Goal: Information Seeking & Learning: Learn about a topic

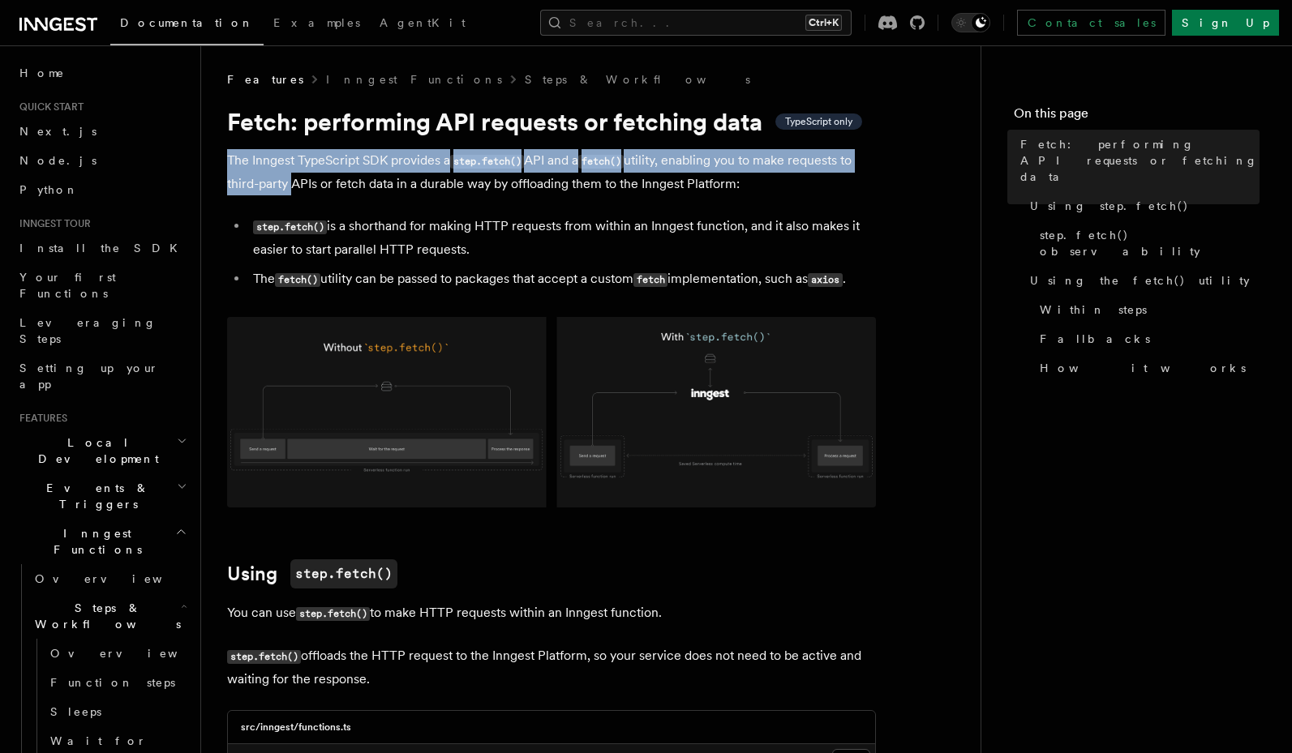
drag, startPoint x: 281, startPoint y: 148, endPoint x: 288, endPoint y: 177, distance: 29.3
click at [288, 177] on p "The Inngest TypeScript SDK provides a step.fetch() API and a fetch() utility, e…" at bounding box center [551, 172] width 649 height 46
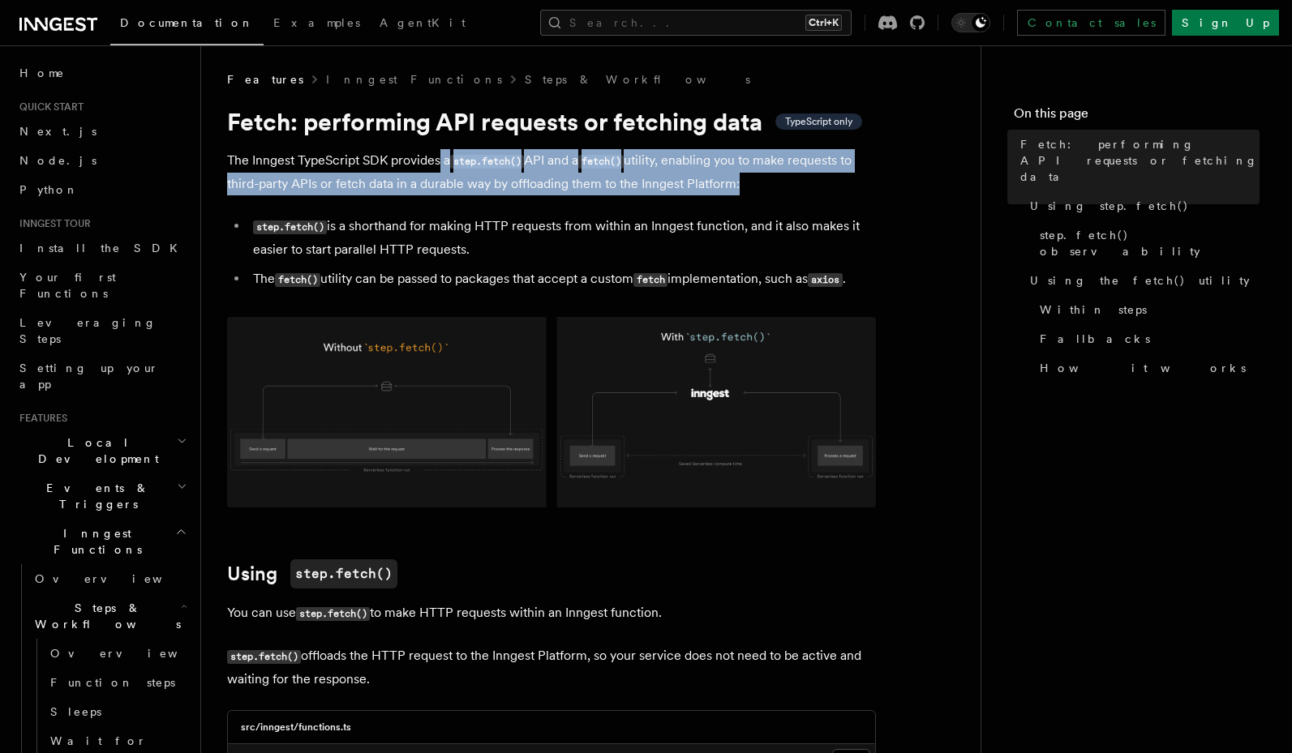
drag, startPoint x: 439, startPoint y: 152, endPoint x: 431, endPoint y: 200, distance: 49.2
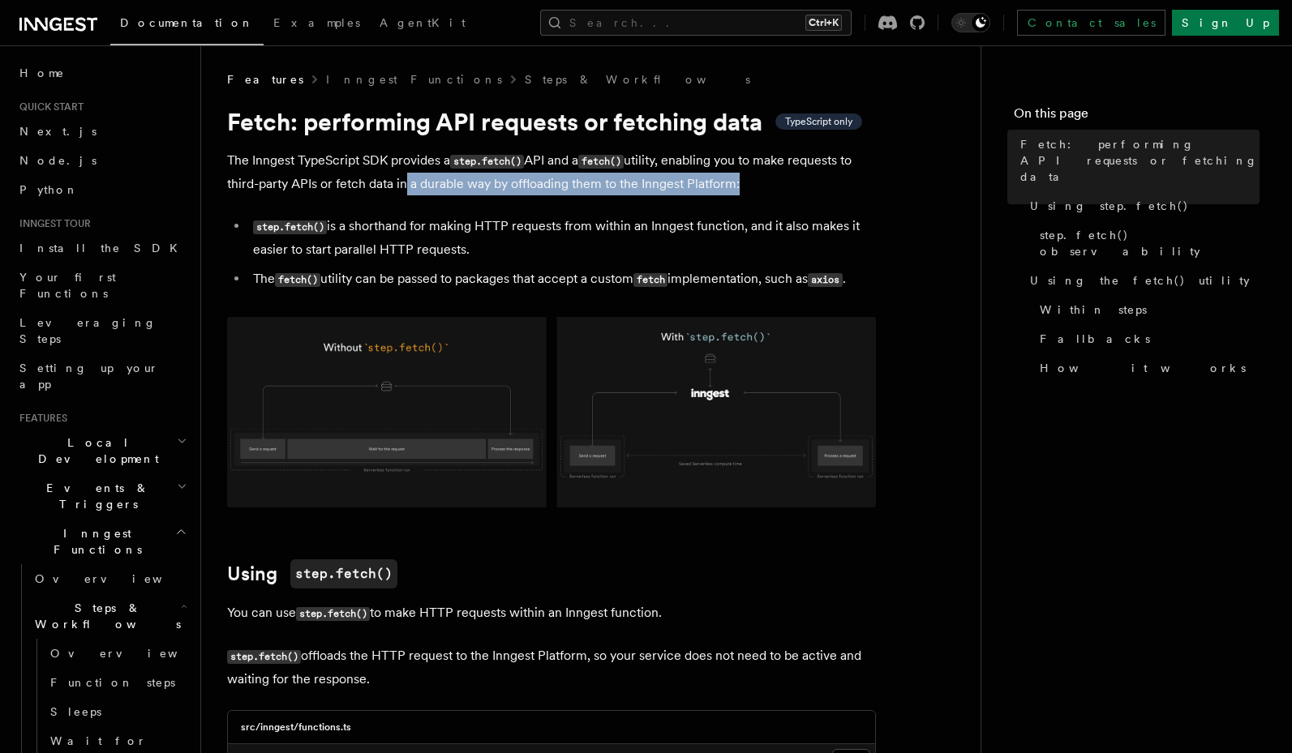
drag, startPoint x: 401, startPoint y: 183, endPoint x: 524, endPoint y: 204, distance: 124.1
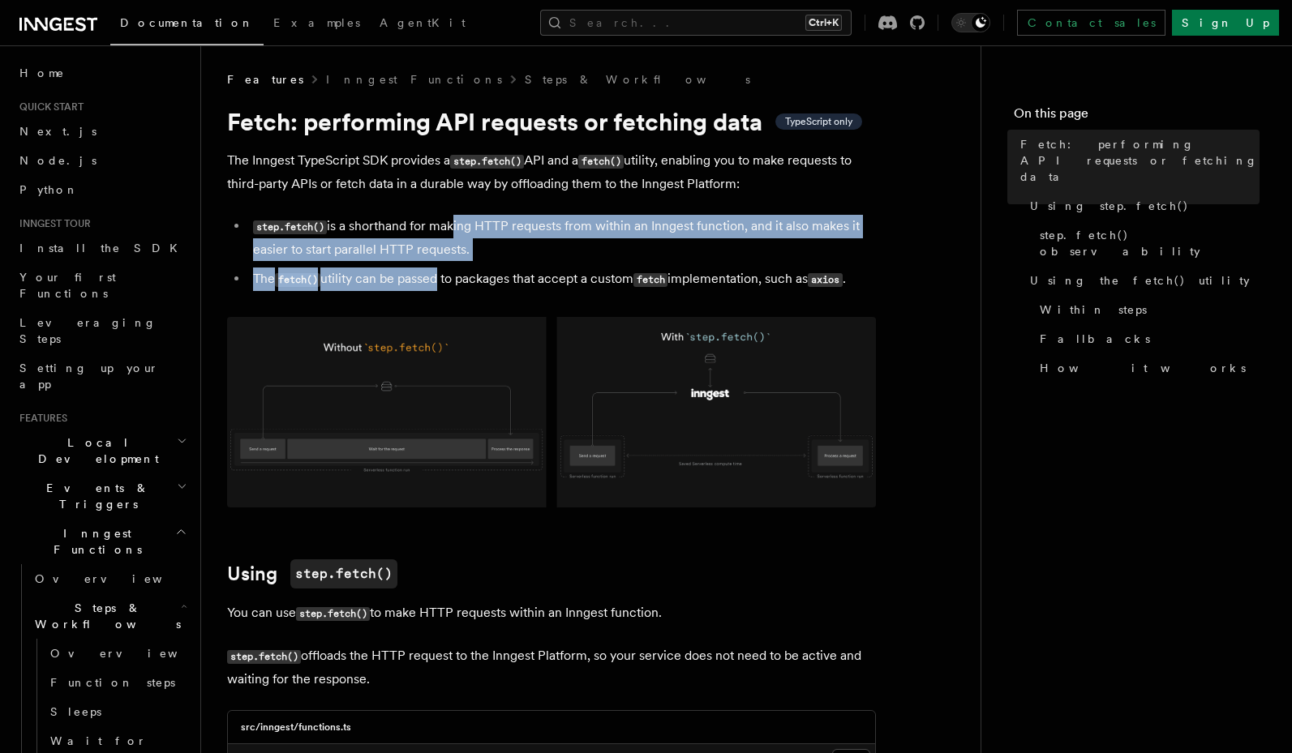
drag, startPoint x: 428, startPoint y: 230, endPoint x: 466, endPoint y: 284, distance: 65.2
click at [453, 285] on ul "step.fetch() is a shorthand for making HTTP requests from within an Inngest fun…" at bounding box center [551, 253] width 649 height 76
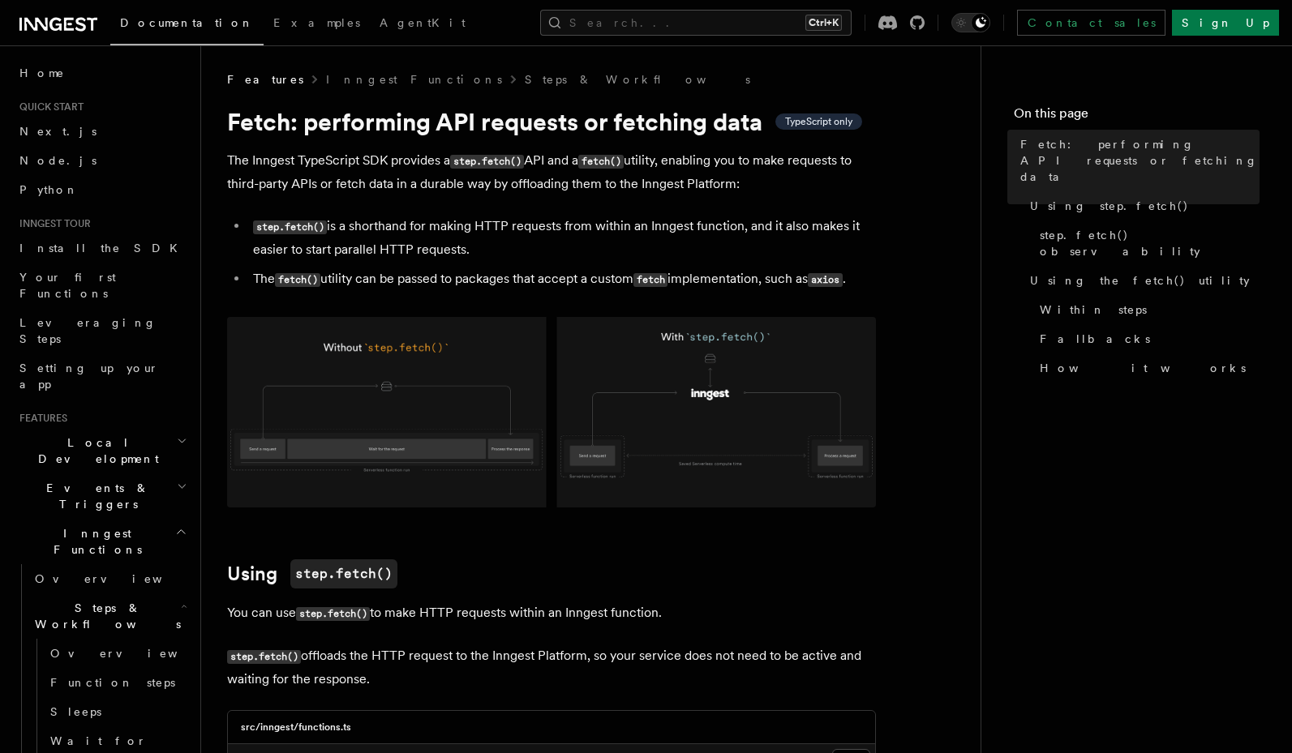
click at [507, 281] on li "The fetch() utility can be passed to packages that accept a custom fetch implem…" at bounding box center [562, 280] width 628 height 24
drag, startPoint x: 458, startPoint y: 287, endPoint x: 646, endPoint y: 280, distance: 187.5
click at [646, 280] on li "The fetch() utility can be passed to packages that accept a custom fetch implem…" at bounding box center [562, 280] width 628 height 24
drag, startPoint x: 730, startPoint y: 280, endPoint x: 790, endPoint y: 282, distance: 60.1
click at [790, 282] on li "The fetch() utility can be passed to packages that accept a custom fetch implem…" at bounding box center [562, 280] width 628 height 24
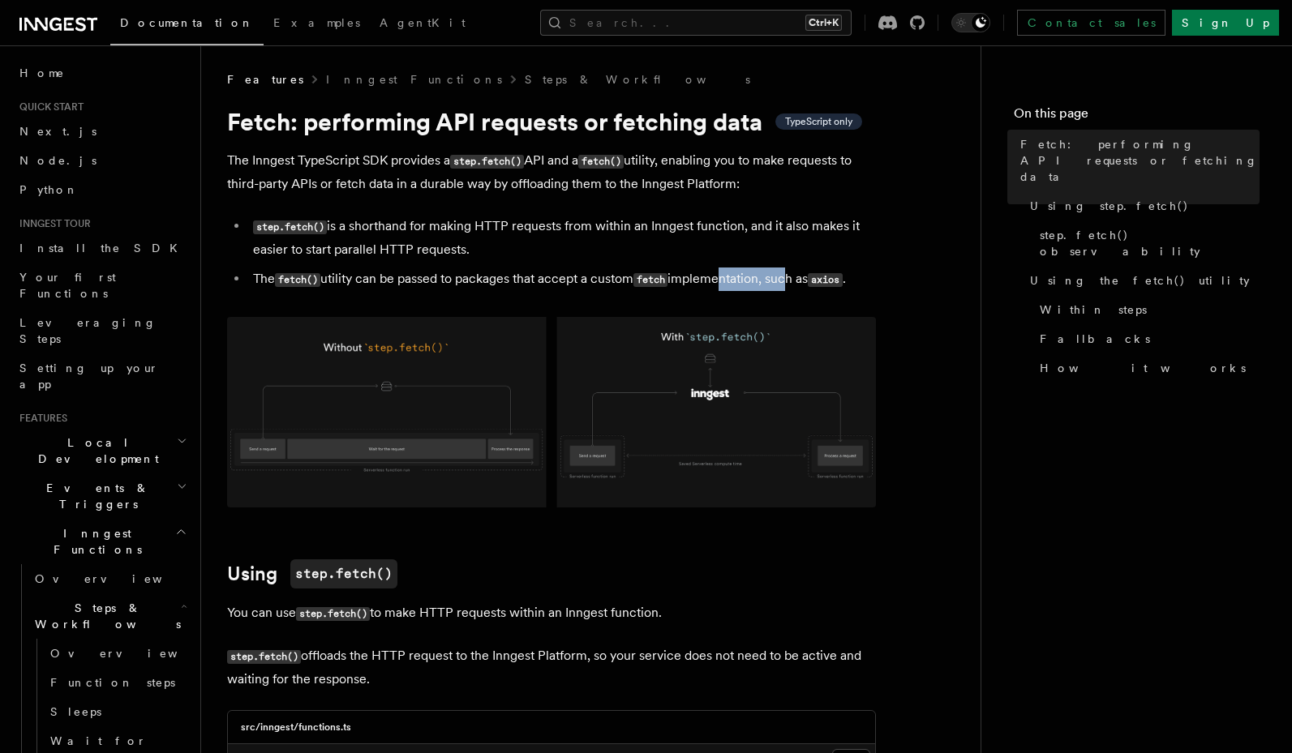
click at [790, 282] on li "The fetch() utility can be passed to packages that accept a custom fetch implem…" at bounding box center [562, 280] width 628 height 24
drag, startPoint x: 790, startPoint y: 282, endPoint x: 464, endPoint y: 280, distance: 326.1
click at [464, 280] on li "The fetch() utility can be passed to packages that accept a custom fetch implem…" at bounding box center [562, 280] width 628 height 24
drag, startPoint x: 487, startPoint y: 280, endPoint x: 552, endPoint y: 280, distance: 64.9
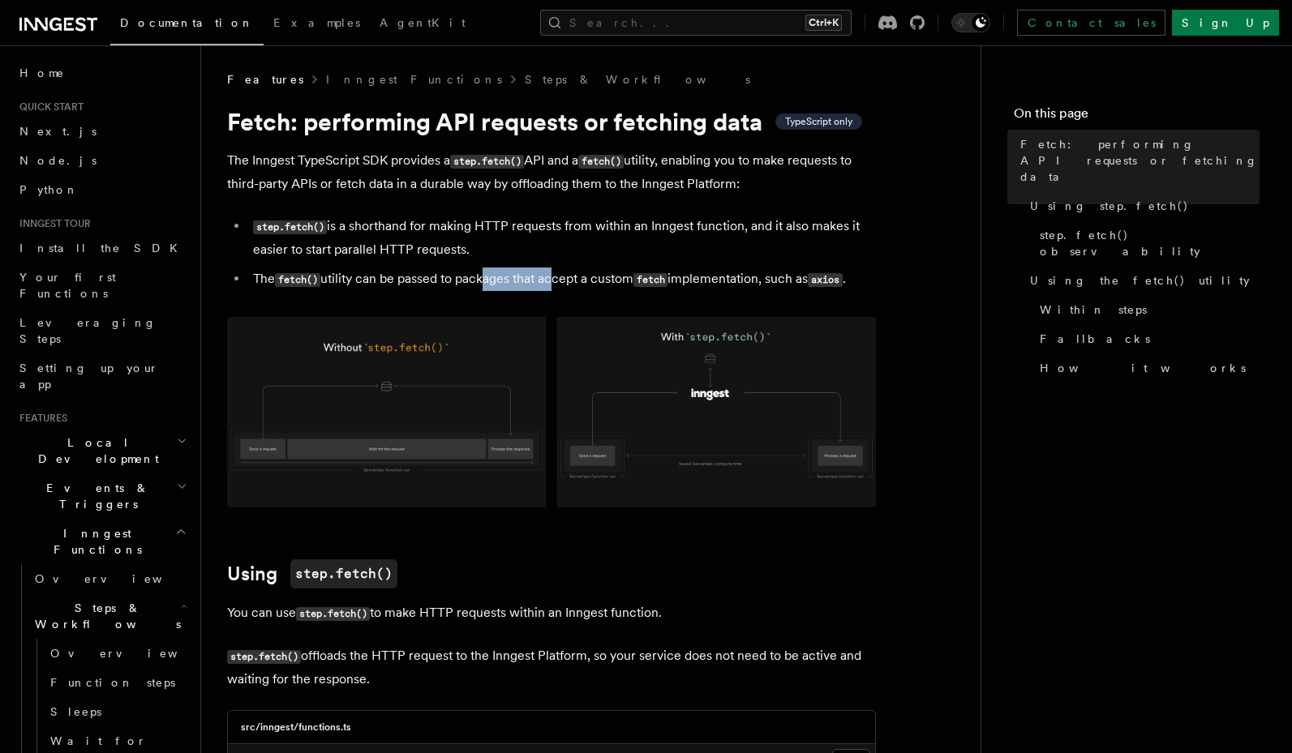
click at [552, 280] on li "The fetch() utility can be passed to packages that accept a custom fetch implem…" at bounding box center [562, 280] width 628 height 24
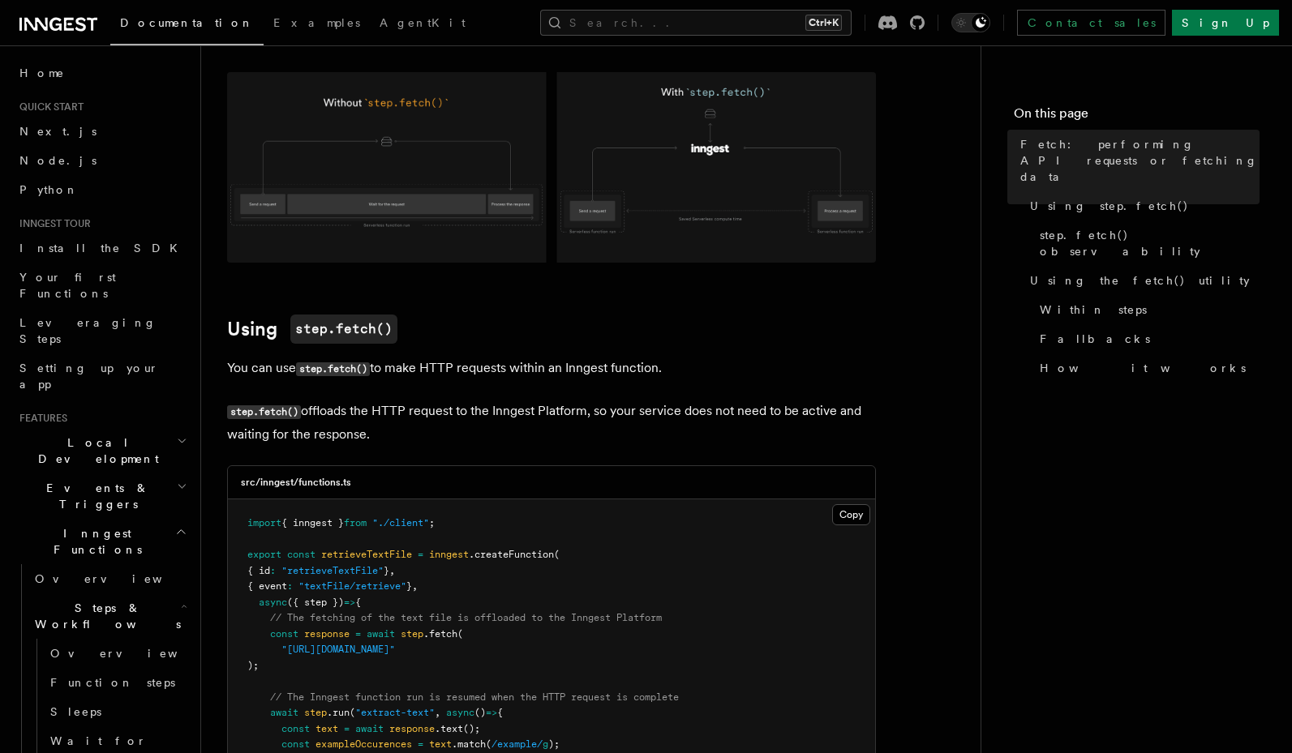
scroll to position [292, 0]
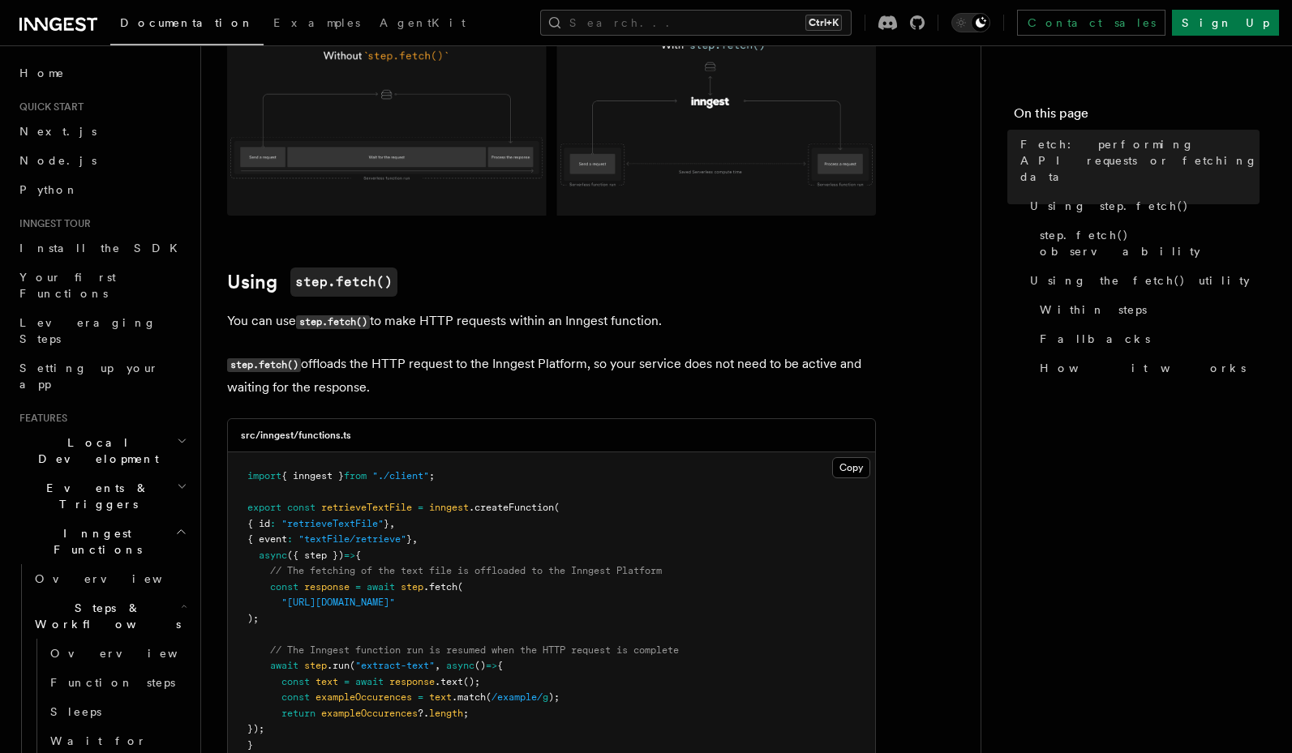
drag, startPoint x: 402, startPoint y: 325, endPoint x: 467, endPoint y: 383, distance: 86.8
click at [467, 383] on p "step.fetch() offloads the HTTP request to the Inngest Platform, so your service…" at bounding box center [551, 376] width 649 height 46
drag, startPoint x: 589, startPoint y: 359, endPoint x: 593, endPoint y: 382, distance: 23.1
click at [593, 382] on p "step.fetch() offloads the HTTP request to the Inngest Platform, so your service…" at bounding box center [551, 376] width 649 height 46
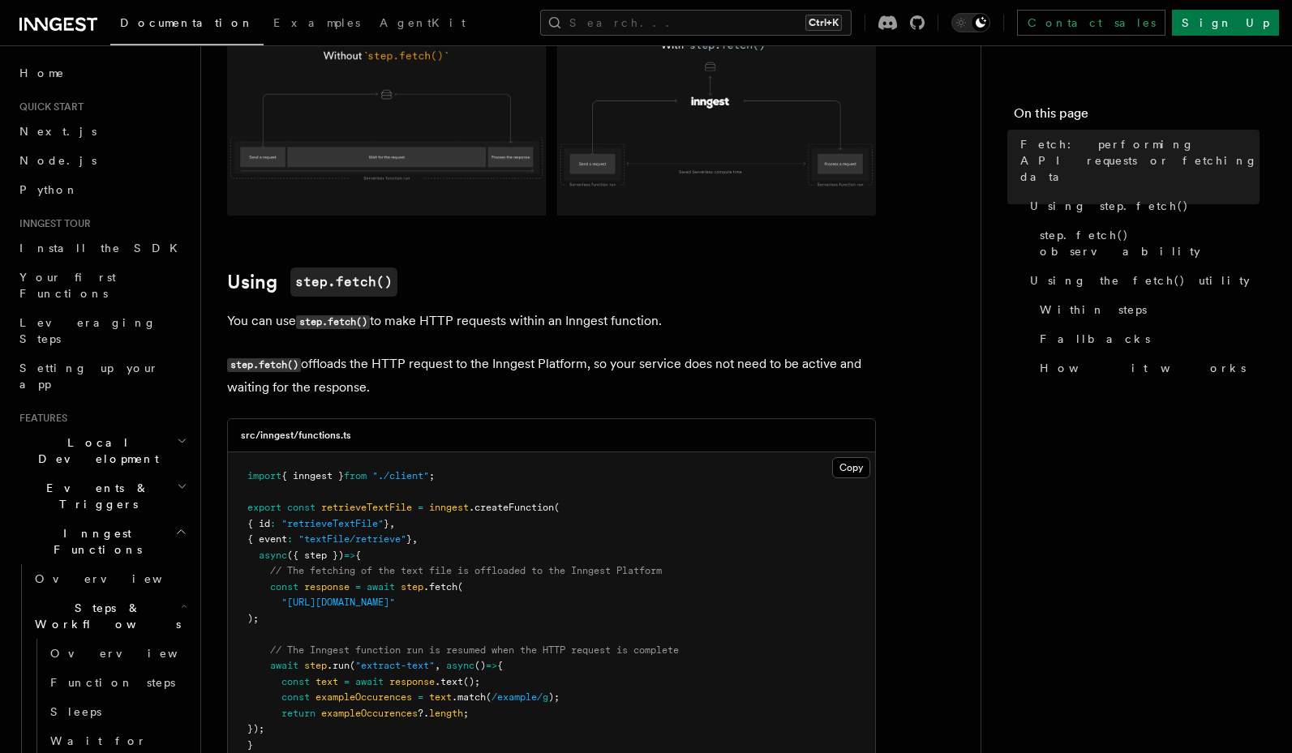
click at [593, 382] on p "step.fetch() offloads the HTTP request to the Inngest Platform, so your service…" at bounding box center [551, 376] width 649 height 46
drag, startPoint x: 599, startPoint y: 368, endPoint x: 441, endPoint y: 388, distance: 159.3
click at [441, 388] on p "step.fetch() offloads the HTTP request to the Inngest Platform, so your service…" at bounding box center [551, 376] width 649 height 46
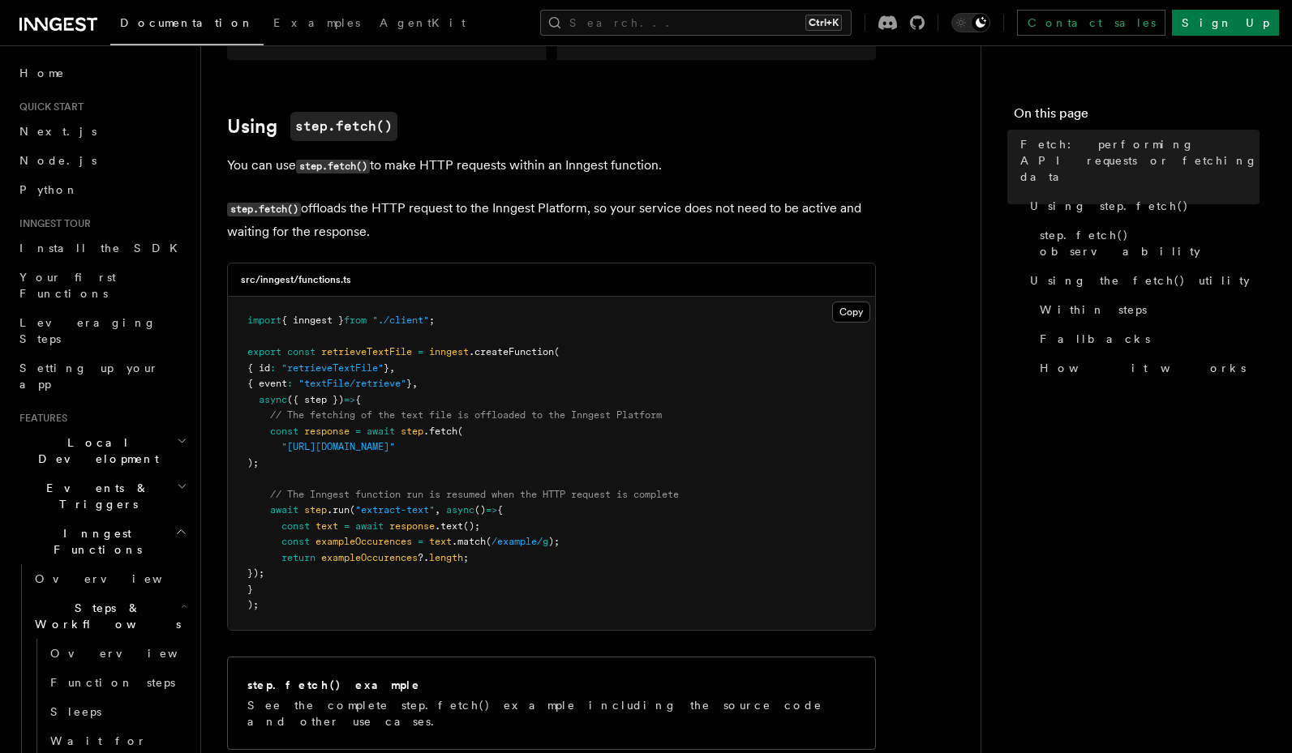
scroll to position [487, 0]
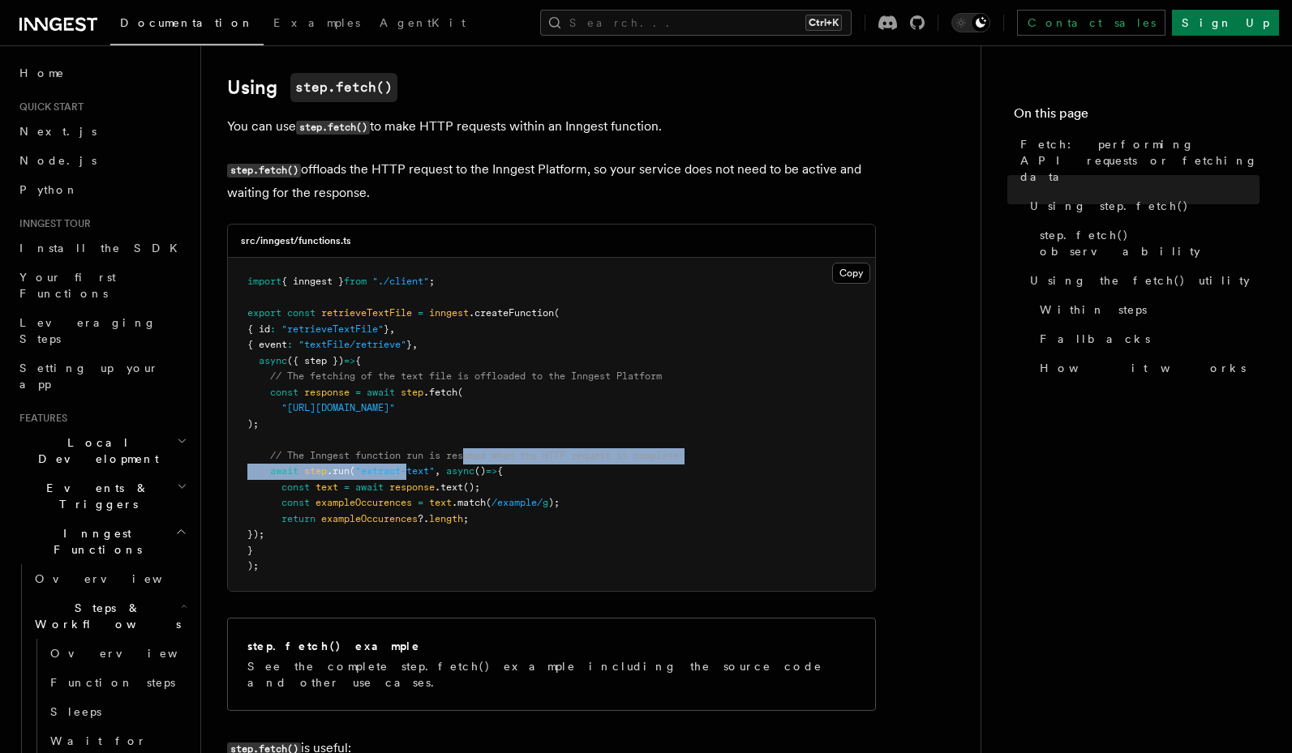
drag, startPoint x: 414, startPoint y: 466, endPoint x: 467, endPoint y: 463, distance: 53.6
click at [467, 463] on pre "import { inngest } from "./client" ; export const retrieveTextFile = inngest .c…" at bounding box center [551, 424] width 647 height 333
drag, startPoint x: 481, startPoint y: 449, endPoint x: 480, endPoint y: 471, distance: 22.7
click at [480, 471] on pre "import { inngest } from "./client" ; export const retrieveTextFile = inngest .c…" at bounding box center [551, 424] width 647 height 333
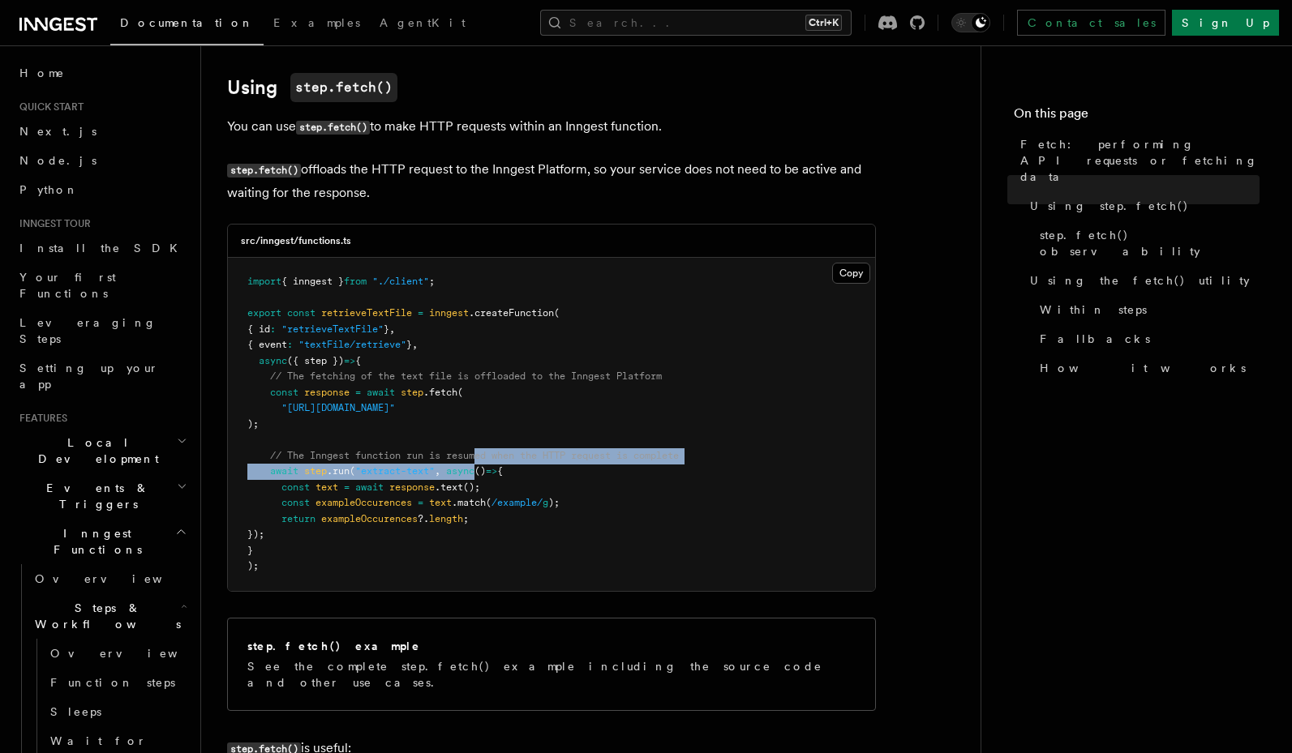
click at [474, 471] on span "async" at bounding box center [460, 471] width 28 height 11
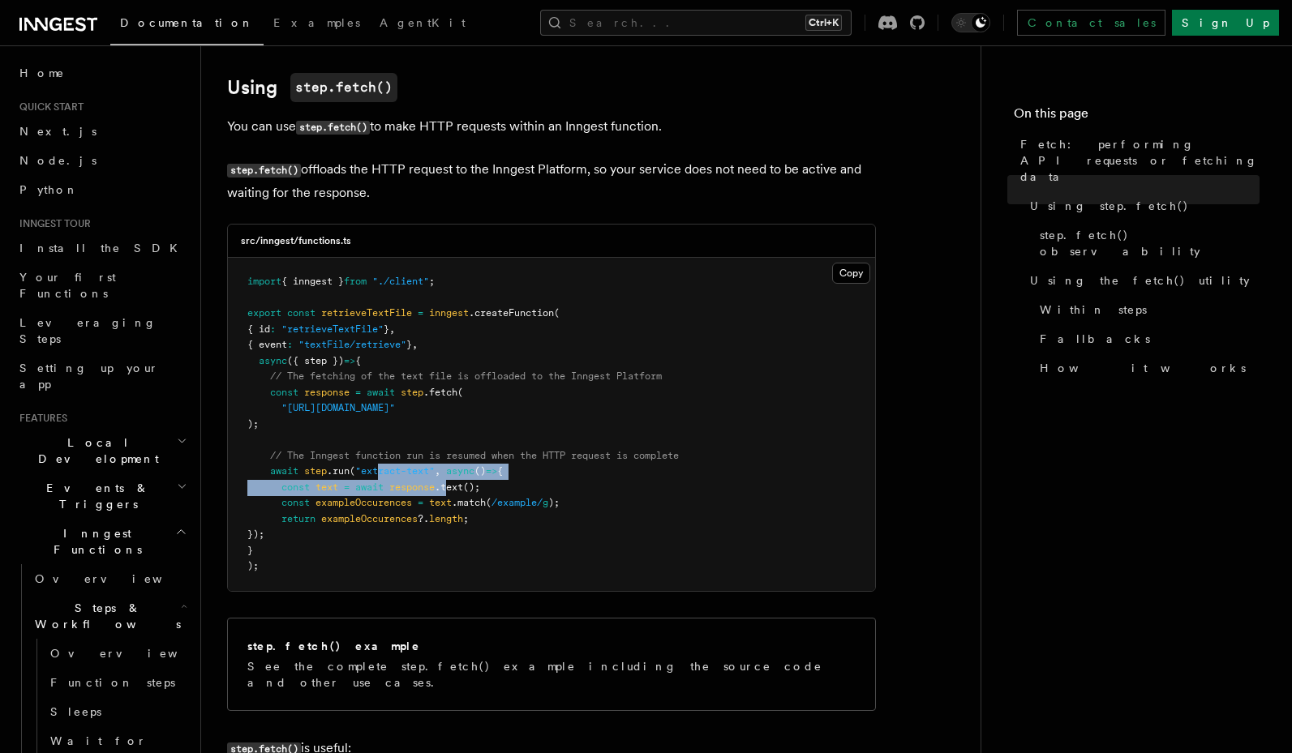
drag, startPoint x: 445, startPoint y: 483, endPoint x: 384, endPoint y: 468, distance: 62.6
click at [384, 468] on code "import { inngest } from "./client" ; export const retrieveTextFile = inngest .c…" at bounding box center [462, 424] width 431 height 296
click at [384, 468] on span ""extract-text"" at bounding box center [394, 471] width 79 height 11
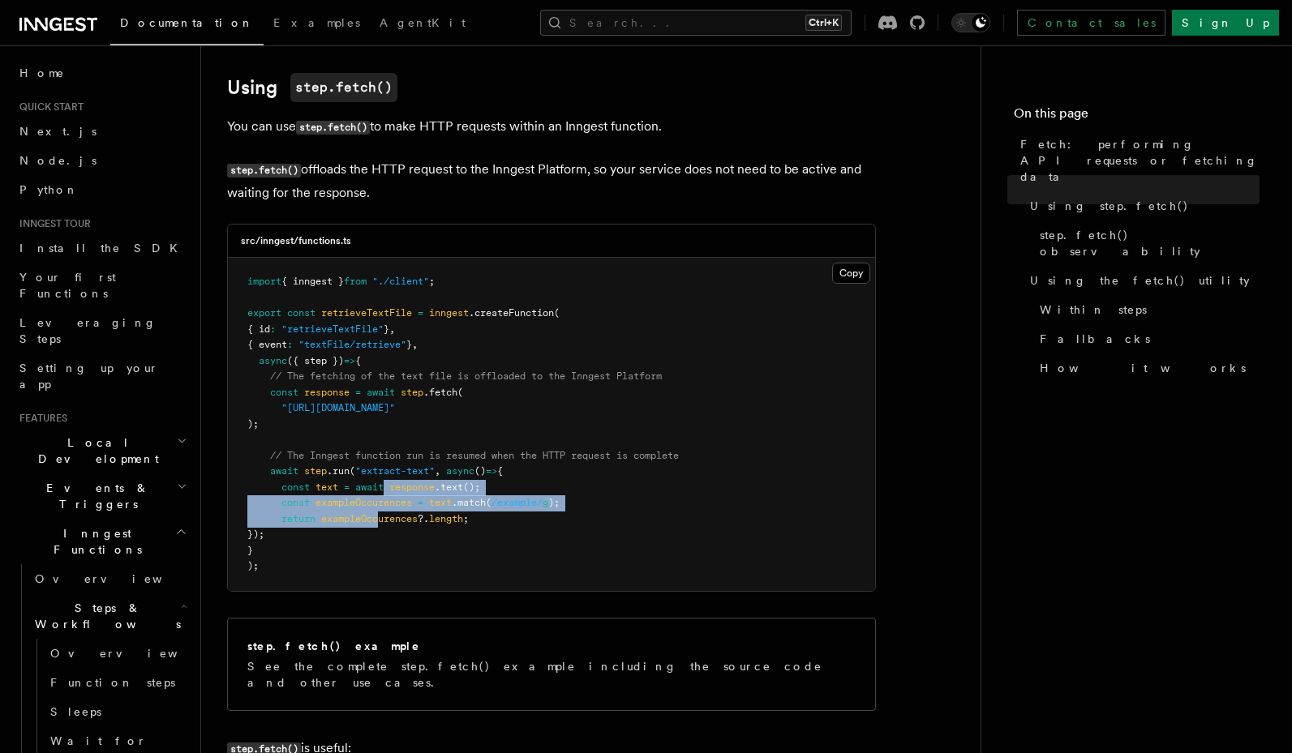
drag, startPoint x: 386, startPoint y: 487, endPoint x: 384, endPoint y: 526, distance: 38.2
click at [384, 526] on pre "import { inngest } from "./client" ; export const retrieveTextFile = inngest .c…" at bounding box center [551, 424] width 647 height 333
drag, startPoint x: 401, startPoint y: 504, endPoint x: 401, endPoint y: 527, distance: 22.7
click at [401, 527] on pre "import { inngest } from "./client" ; export const retrieveTextFile = inngest .c…" at bounding box center [551, 424] width 647 height 333
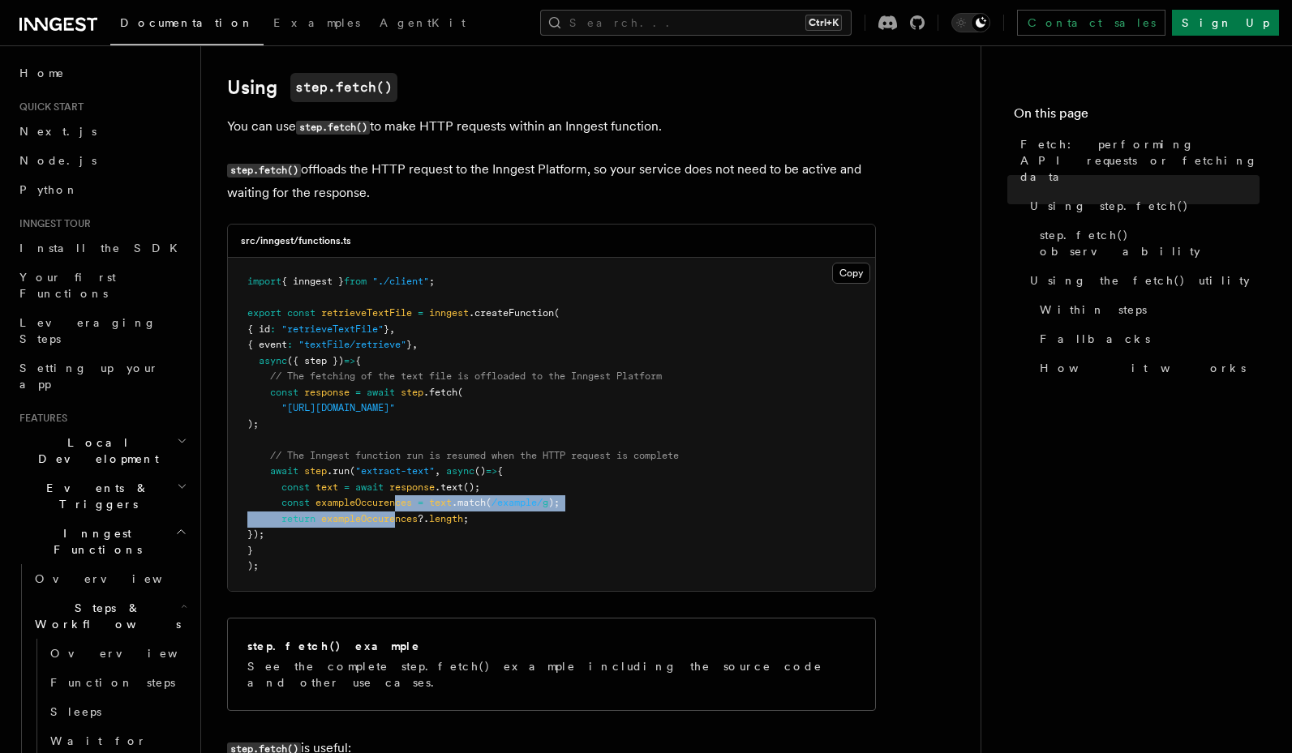
click at [401, 527] on pre "import { inngest } from "./client" ; export const retrieveTextFile = inngest .c…" at bounding box center [551, 424] width 647 height 333
drag, startPoint x: 371, startPoint y: 509, endPoint x: 343, endPoint y: 512, distance: 28.5
click at [343, 512] on pre "import { inngest } from "./client" ; export const retrieveTextFile = inngest .c…" at bounding box center [551, 424] width 647 height 333
drag, startPoint x: 389, startPoint y: 504, endPoint x: 399, endPoint y: 523, distance: 21.0
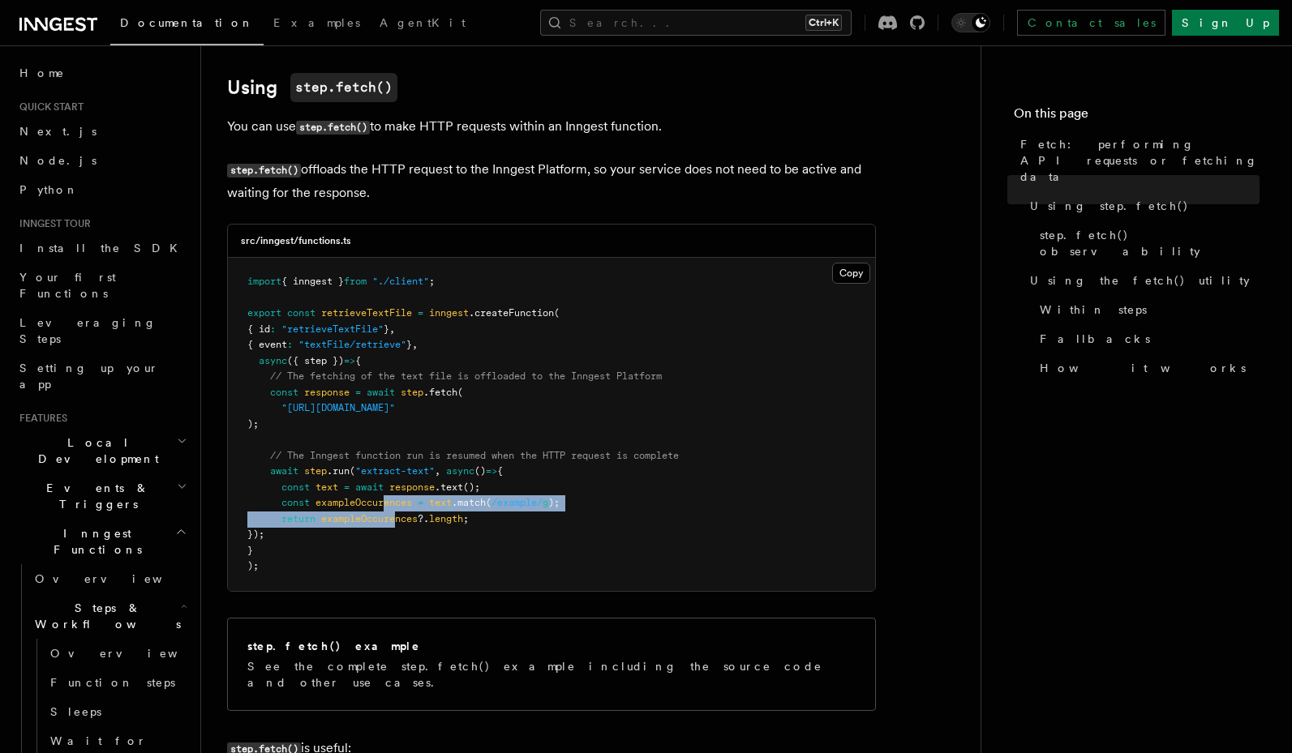
click at [399, 523] on code "import { inngest } from "./client" ; export const retrieveTextFile = inngest .c…" at bounding box center [462, 424] width 431 height 296
click at [399, 523] on span "exampleOccurences" at bounding box center [369, 518] width 97 height 11
drag, startPoint x: 399, startPoint y: 523, endPoint x: 388, endPoint y: 542, distance: 21.4
click at [388, 542] on pre "import { inngest } from "./client" ; export const retrieveTextFile = inngest .c…" at bounding box center [551, 424] width 647 height 333
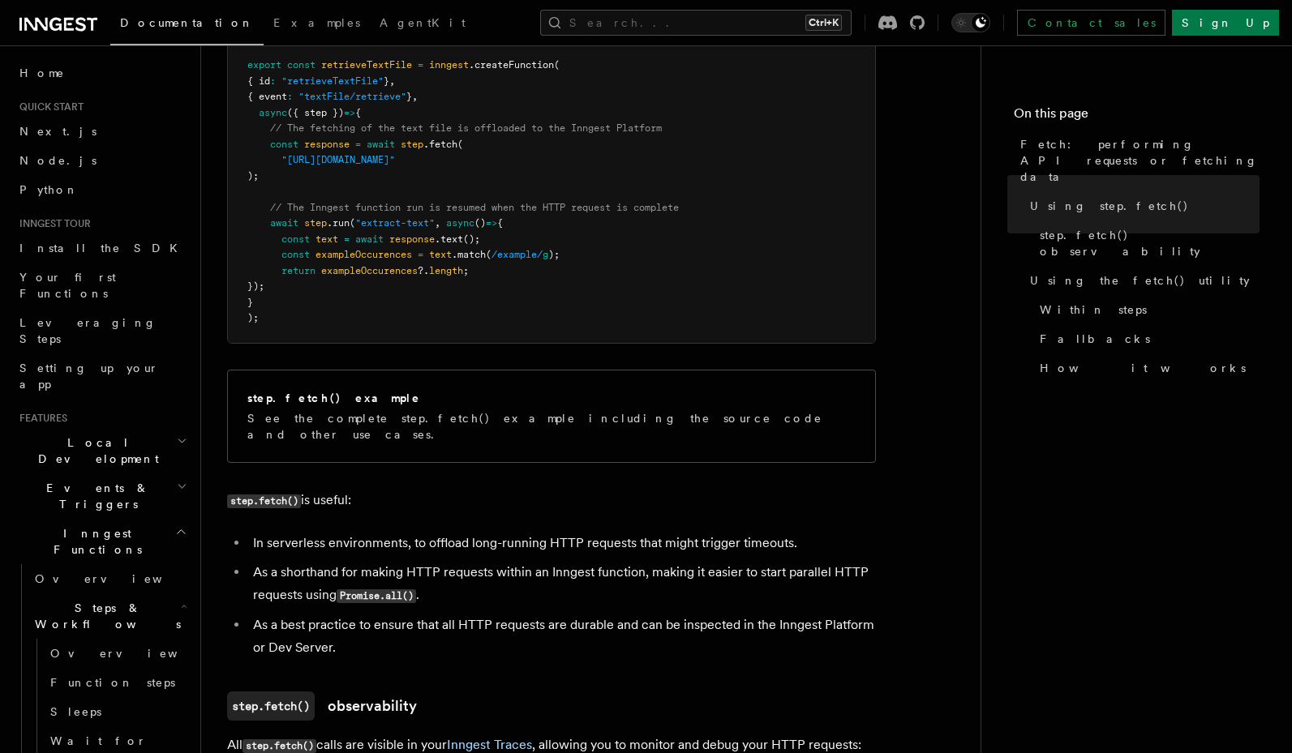
scroll to position [779, 0]
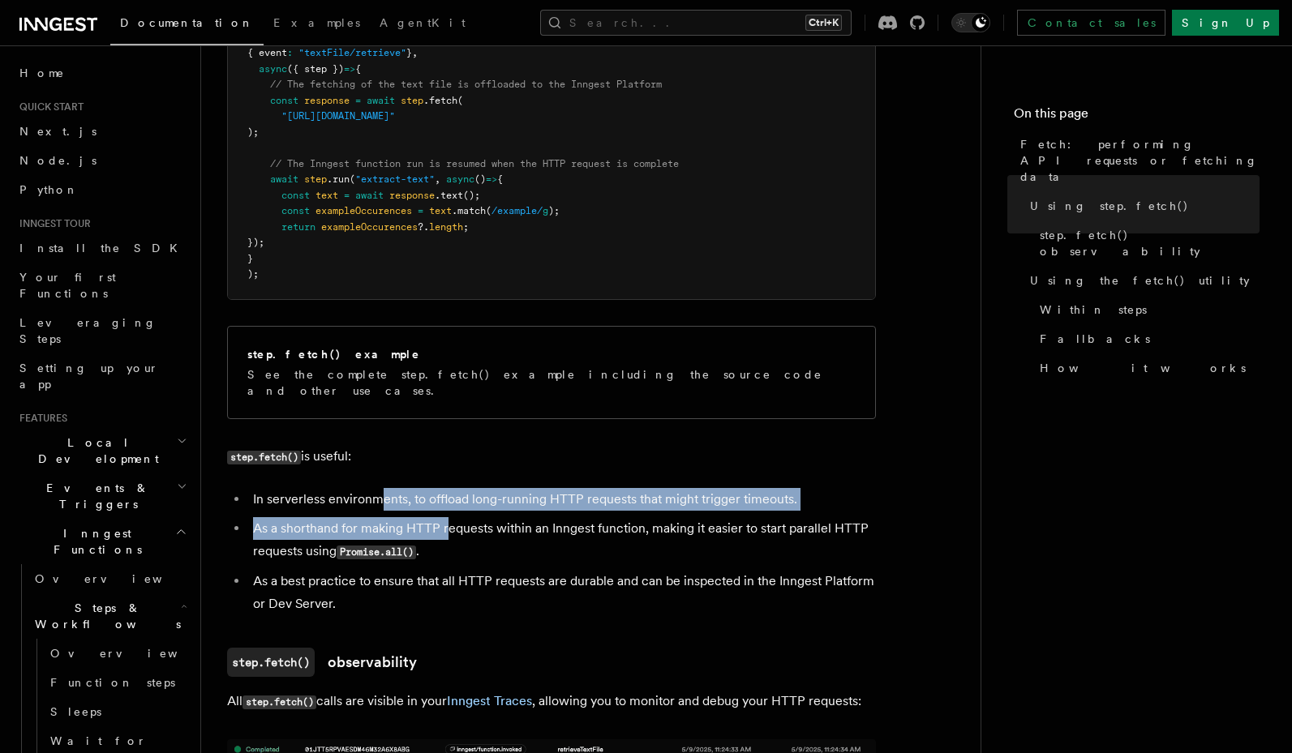
drag, startPoint x: 384, startPoint y: 491, endPoint x: 450, endPoint y: 502, distance: 66.7
click at [450, 502] on ul "In serverless environments, to offload long-running HTTP requests that might tr…" at bounding box center [551, 551] width 649 height 127
click at [455, 492] on li "In serverless environments, to offload long-running HTTP requests that might tr…" at bounding box center [562, 499] width 628 height 23
drag, startPoint x: 538, startPoint y: 486, endPoint x: 540, endPoint y: 505, distance: 19.6
click at [540, 505] on ul "In serverless environments, to offload long-running HTTP requests that might tr…" at bounding box center [551, 551] width 649 height 127
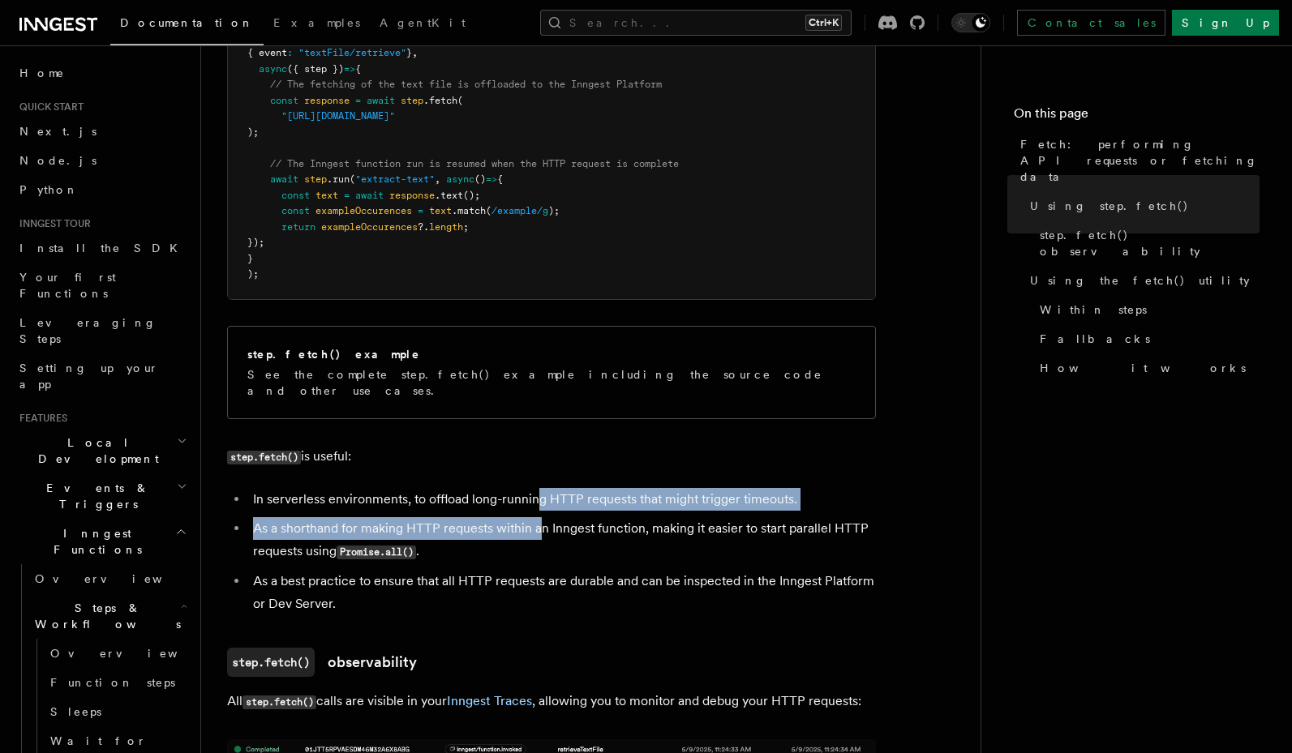
click at [540, 517] on li "As a shorthand for making HTTP requests within an Inngest function, making it e…" at bounding box center [562, 540] width 628 height 46
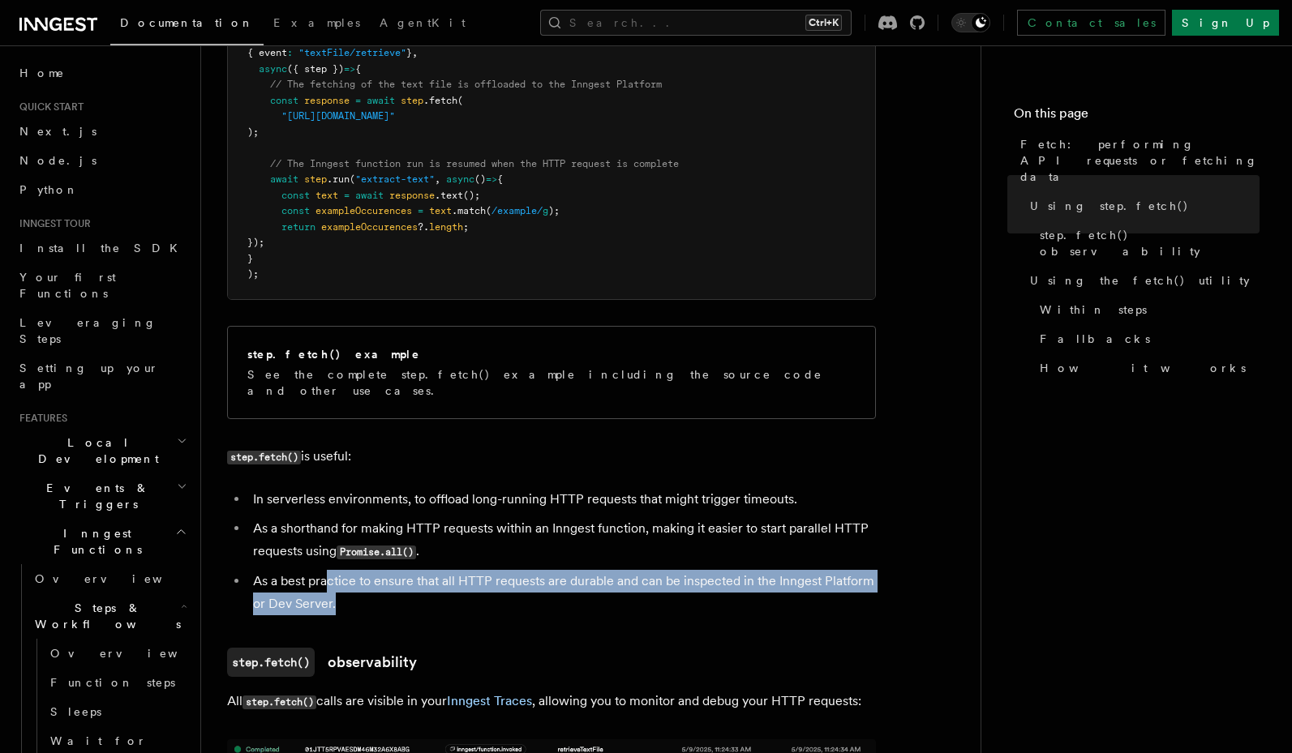
drag, startPoint x: 329, startPoint y: 576, endPoint x: 382, endPoint y: 591, distance: 54.9
click at [382, 591] on li "As a best practice to ensure that all HTTP requests are durable and can be insp…" at bounding box center [562, 592] width 628 height 45
drag, startPoint x: 584, startPoint y: 583, endPoint x: 599, endPoint y: 569, distance: 20.1
click at [599, 570] on li "As a best practice to ensure that all HTTP requests are durable and can be insp…" at bounding box center [562, 592] width 628 height 45
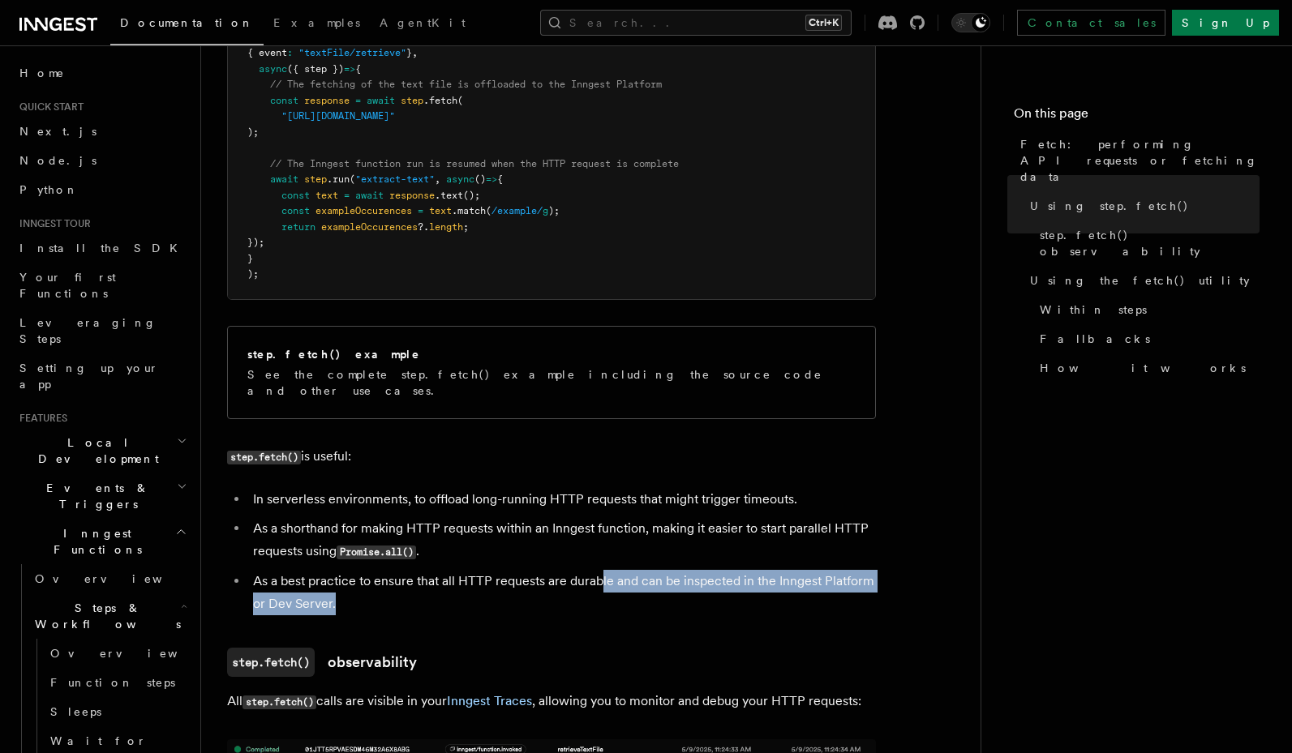
click at [599, 570] on li "As a best practice to ensure that all HTTP requests are durable and can be insp…" at bounding box center [562, 592] width 628 height 45
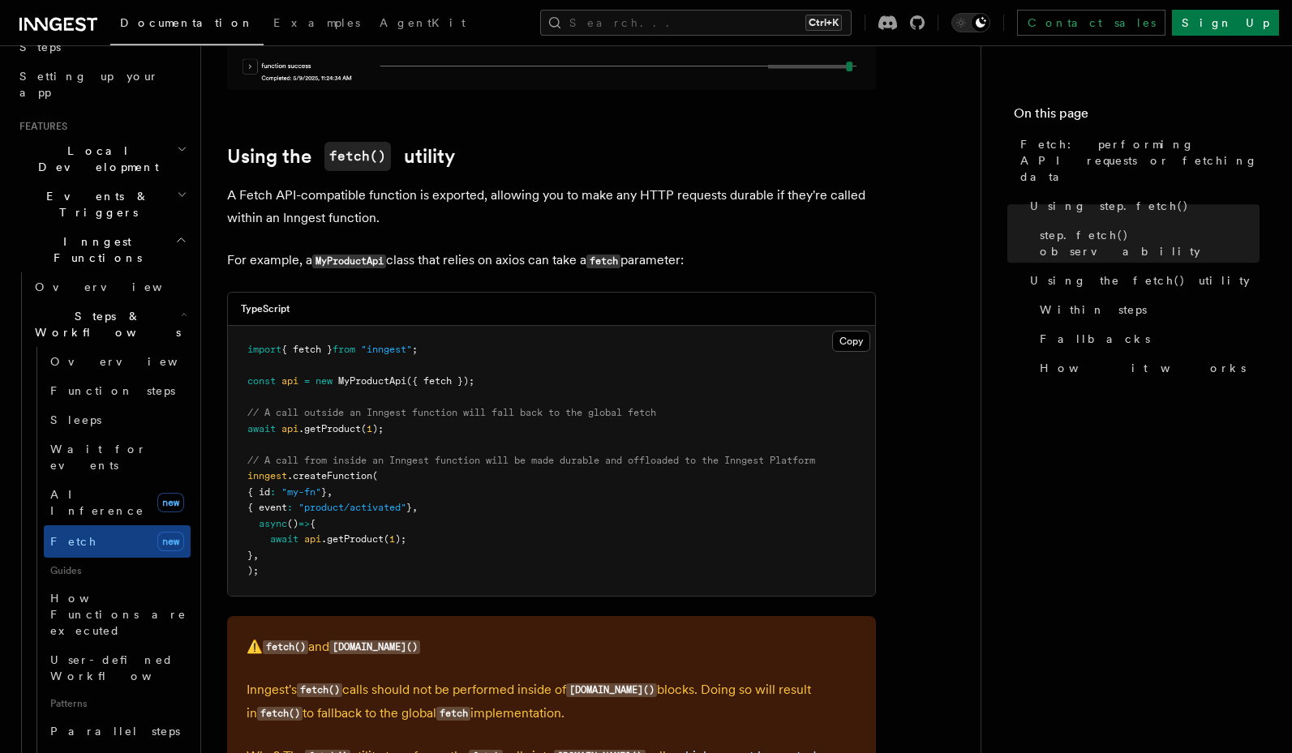
scroll to position [1849, 0]
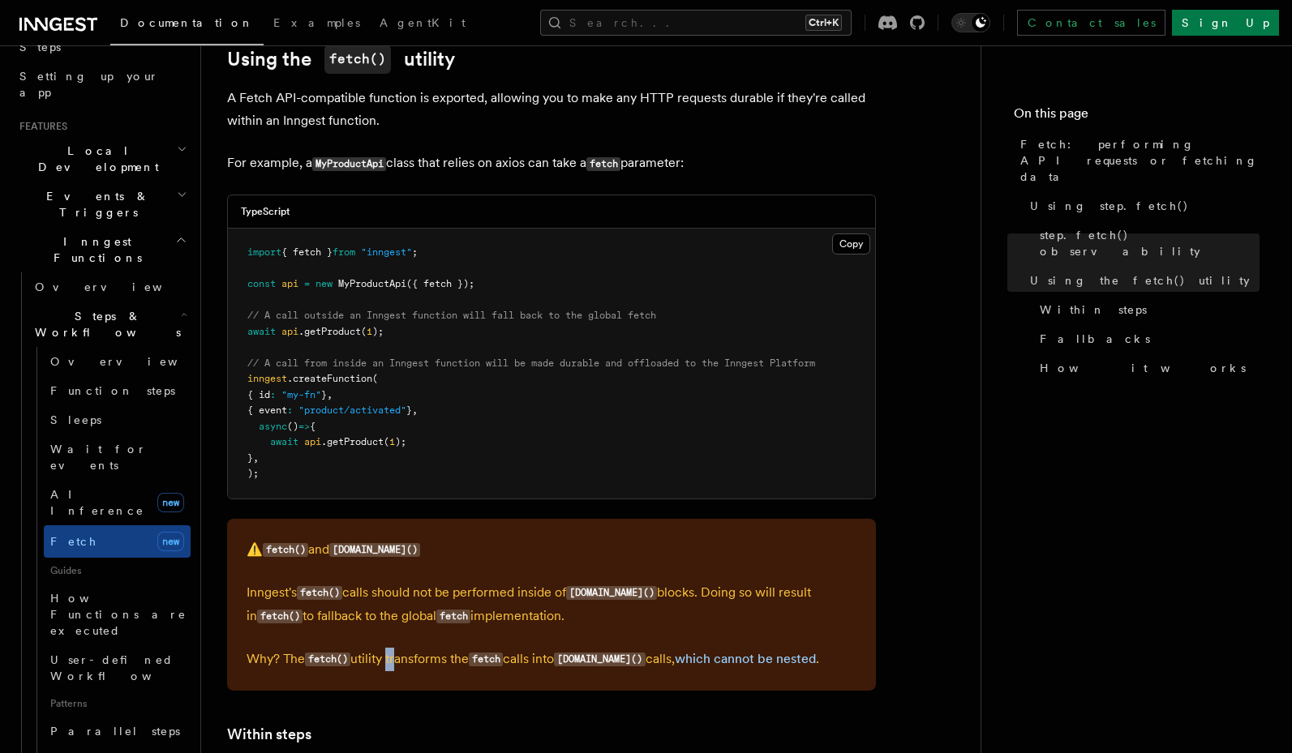
drag, startPoint x: 390, startPoint y: 650, endPoint x: 398, endPoint y: 639, distance: 14.0
click at [398, 648] on p "Why? The fetch() utility transforms the fetch calls into [DOMAIN_NAME]() calls,…" at bounding box center [552, 660] width 610 height 24
drag, startPoint x: 398, startPoint y: 639, endPoint x: 397, endPoint y: 650, distance: 10.7
click at [397, 650] on p "Why? The fetch() utility transforms the fetch calls into [DOMAIN_NAME]() calls,…" at bounding box center [552, 660] width 610 height 24
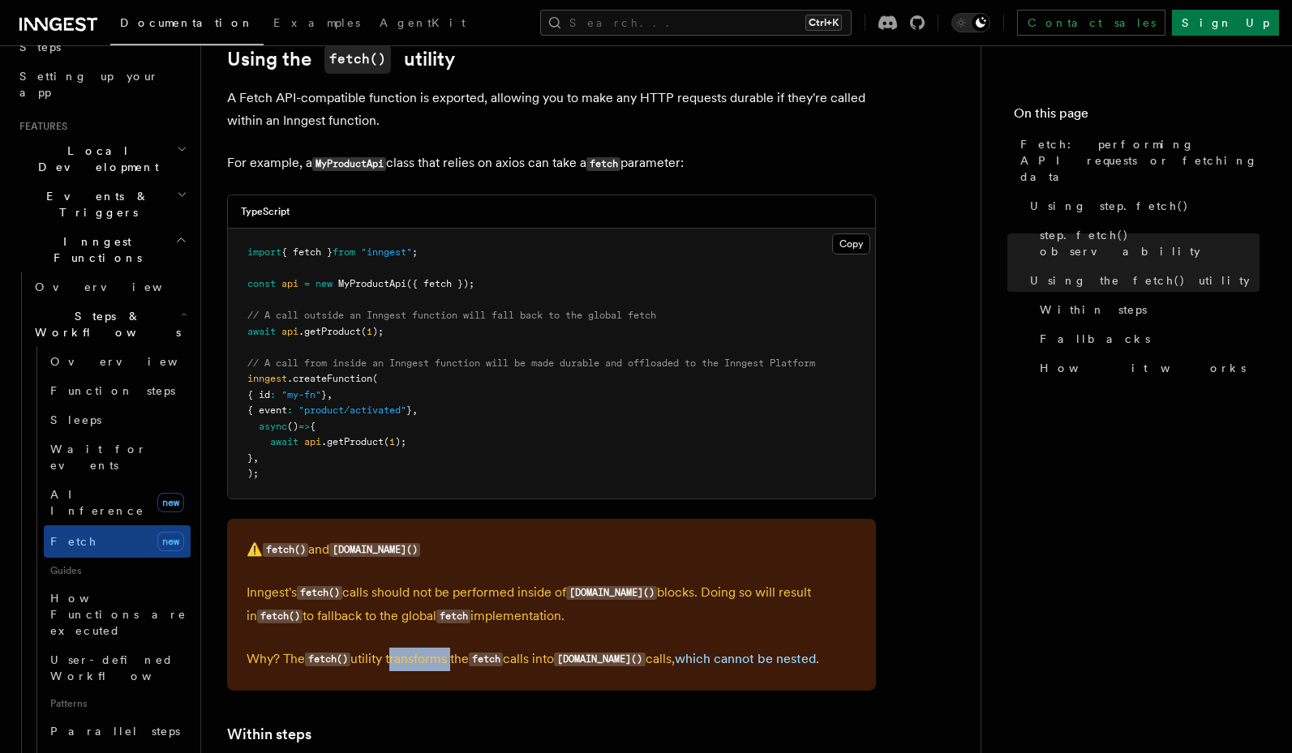
click at [397, 650] on p "Why? The fetch() utility transforms the fetch calls into [DOMAIN_NAME]() calls,…" at bounding box center [552, 660] width 610 height 24
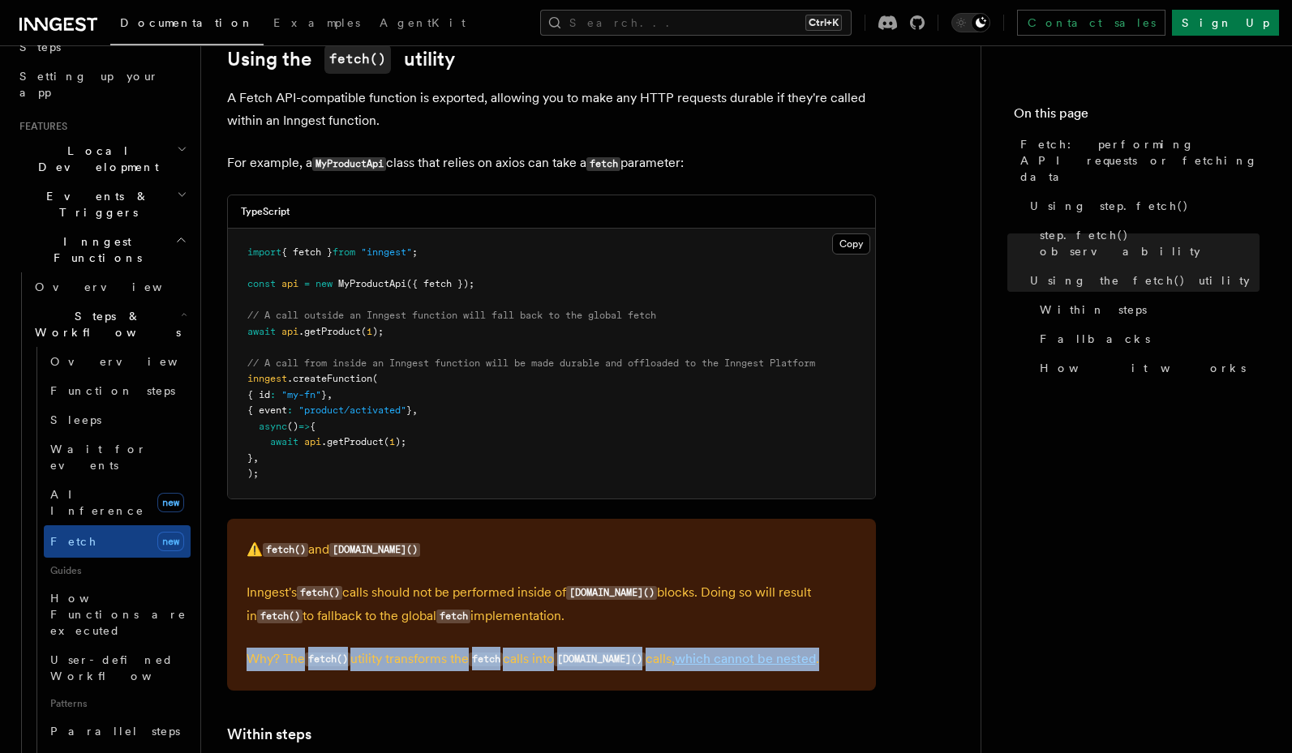
drag, startPoint x: 376, startPoint y: 625, endPoint x: 382, endPoint y: 655, distance: 31.3
click at [382, 655] on div "⚠️ fetch() and [DOMAIN_NAME]() Inngest's fetch() calls should not be performed …" at bounding box center [551, 605] width 649 height 172
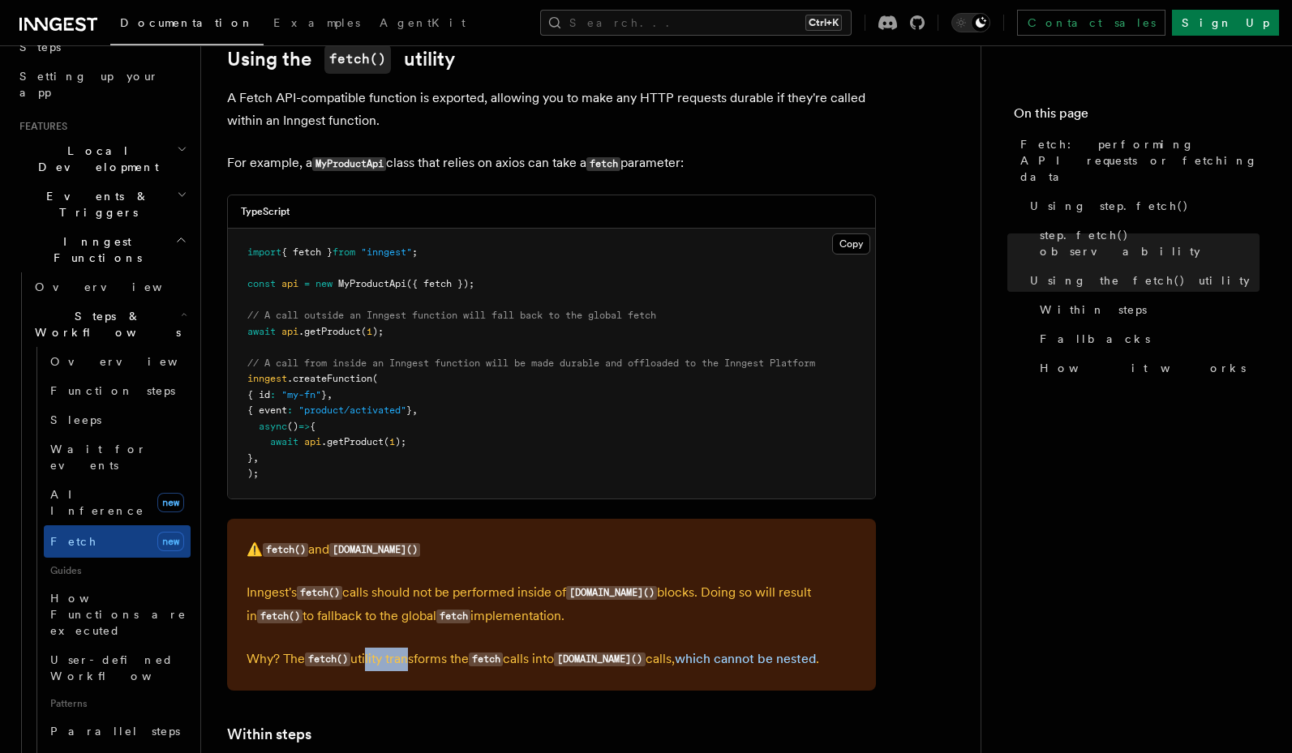
drag, startPoint x: 368, startPoint y: 639, endPoint x: 407, endPoint y: 650, distance: 40.6
click at [407, 650] on p "Why? The fetch() utility transforms the fetch calls into [DOMAIN_NAME]() calls,…" at bounding box center [552, 660] width 610 height 24
drag, startPoint x: 406, startPoint y: 645, endPoint x: 441, endPoint y: 644, distance: 34.9
click at [441, 648] on p "Why? The fetch() utility transforms the fetch calls into [DOMAIN_NAME]() calls,…" at bounding box center [552, 660] width 610 height 24
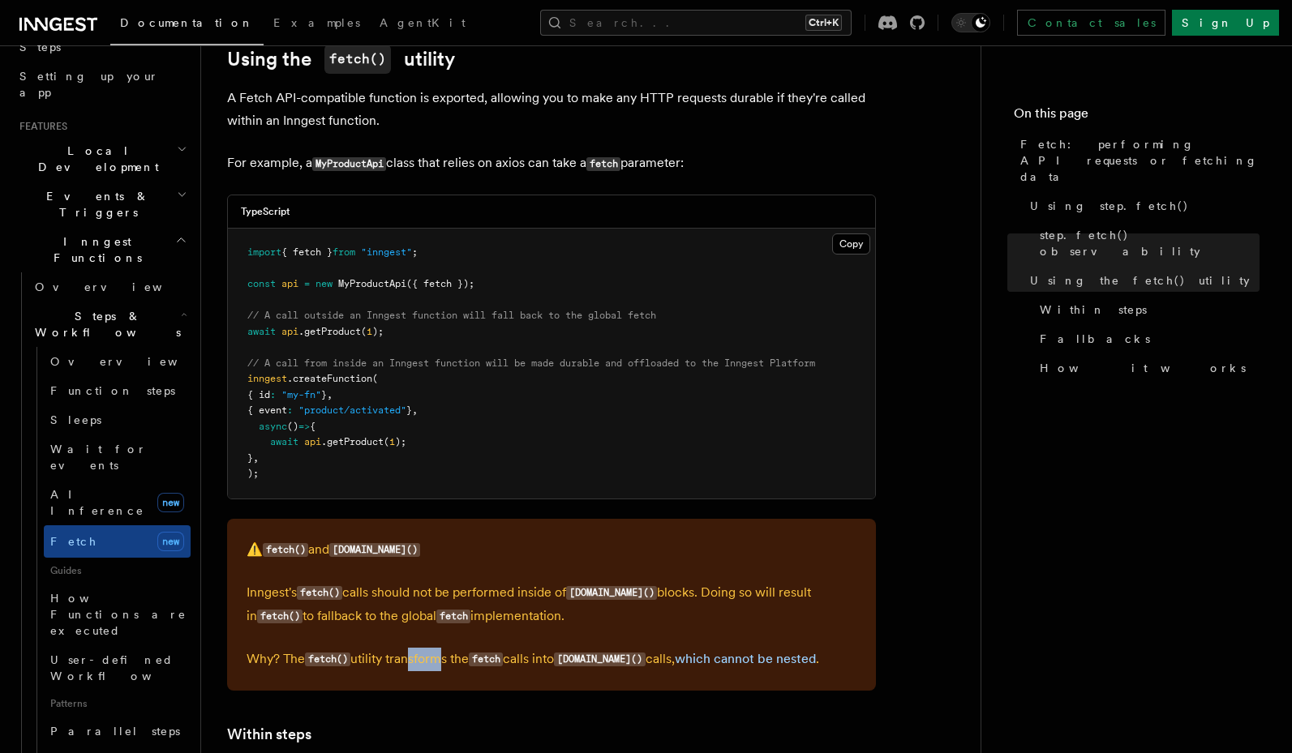
click at [441, 648] on p "Why? The fetch() utility transforms the fetch calls into [DOMAIN_NAME]() calls,…" at bounding box center [552, 660] width 610 height 24
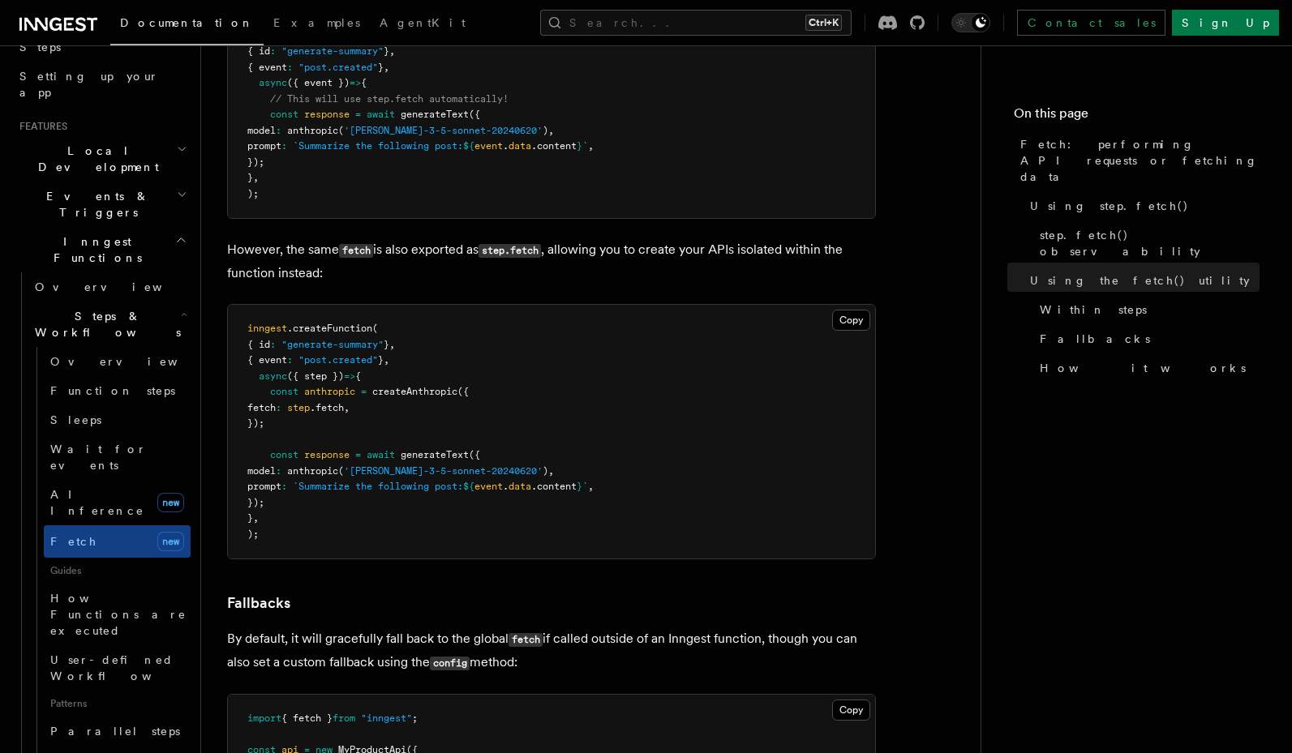
scroll to position [2920, 0]
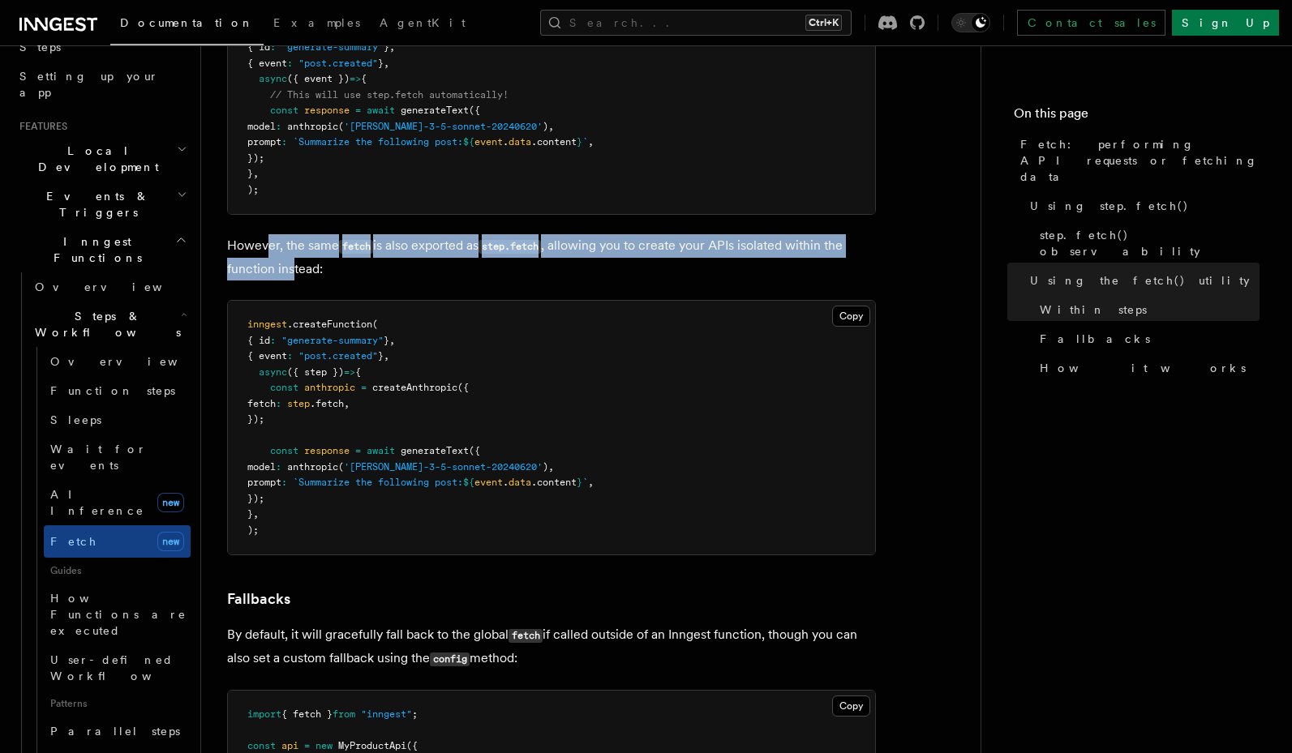
drag, startPoint x: 268, startPoint y: 221, endPoint x: 294, endPoint y: 254, distance: 41.5
click at [294, 254] on p "However, the same fetch is also exported as step.fetch , allowing you to create…" at bounding box center [551, 257] width 649 height 46
drag, startPoint x: 412, startPoint y: 234, endPoint x: 429, endPoint y: 254, distance: 26.5
click at [429, 254] on p "However, the same fetch is also exported as step.fetch , allowing you to create…" at bounding box center [551, 257] width 649 height 46
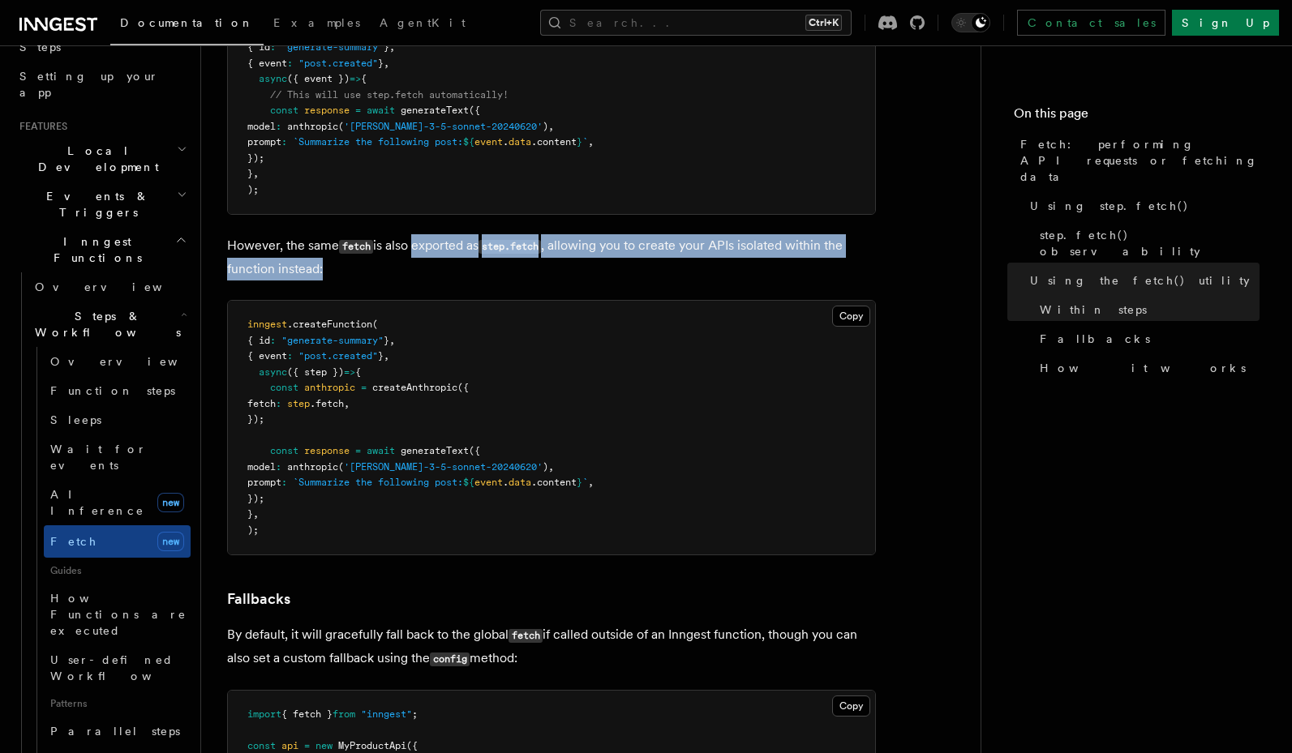
click at [429, 254] on p "However, the same fetch is also exported as step.fetch , allowing you to create…" at bounding box center [551, 257] width 649 height 46
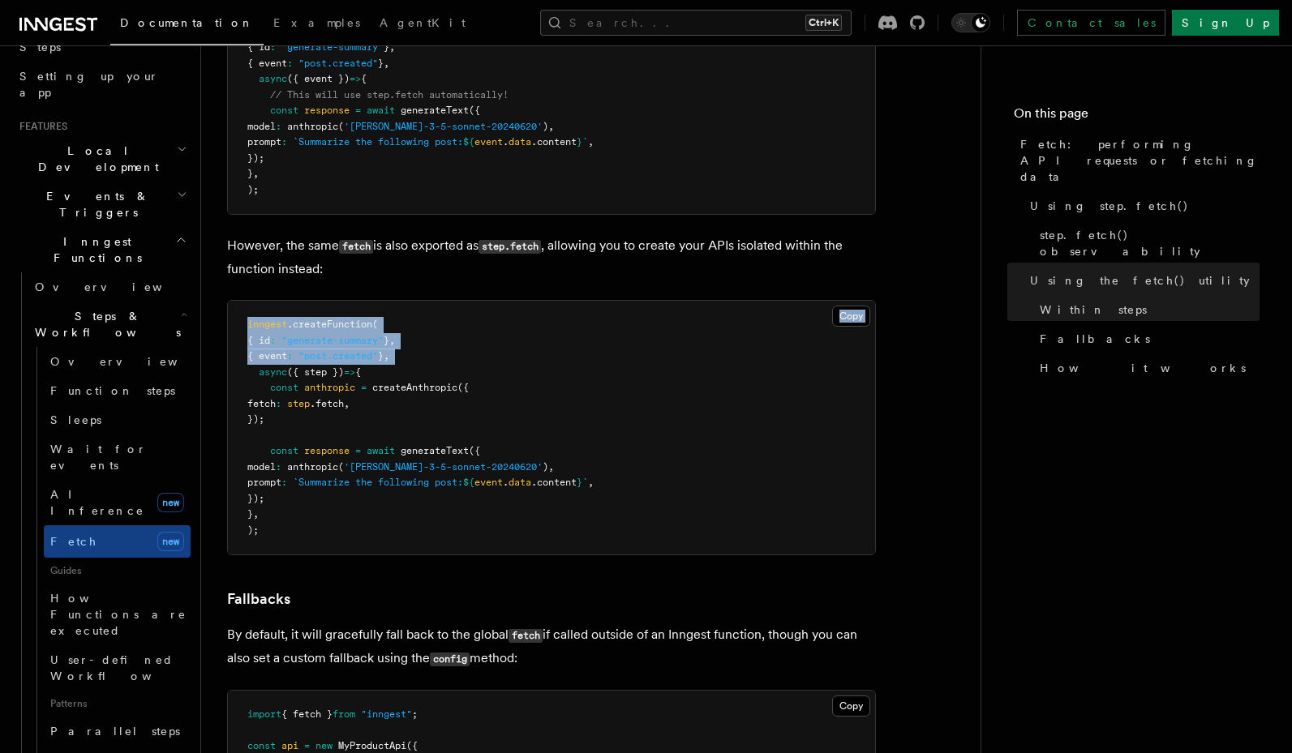
drag, startPoint x: 429, startPoint y: 254, endPoint x: 448, endPoint y: 348, distance: 95.9
click at [448, 348] on pre "inngest .createFunction ( { id : "generate-summary" } , { event : "post.created…" at bounding box center [551, 428] width 647 height 254
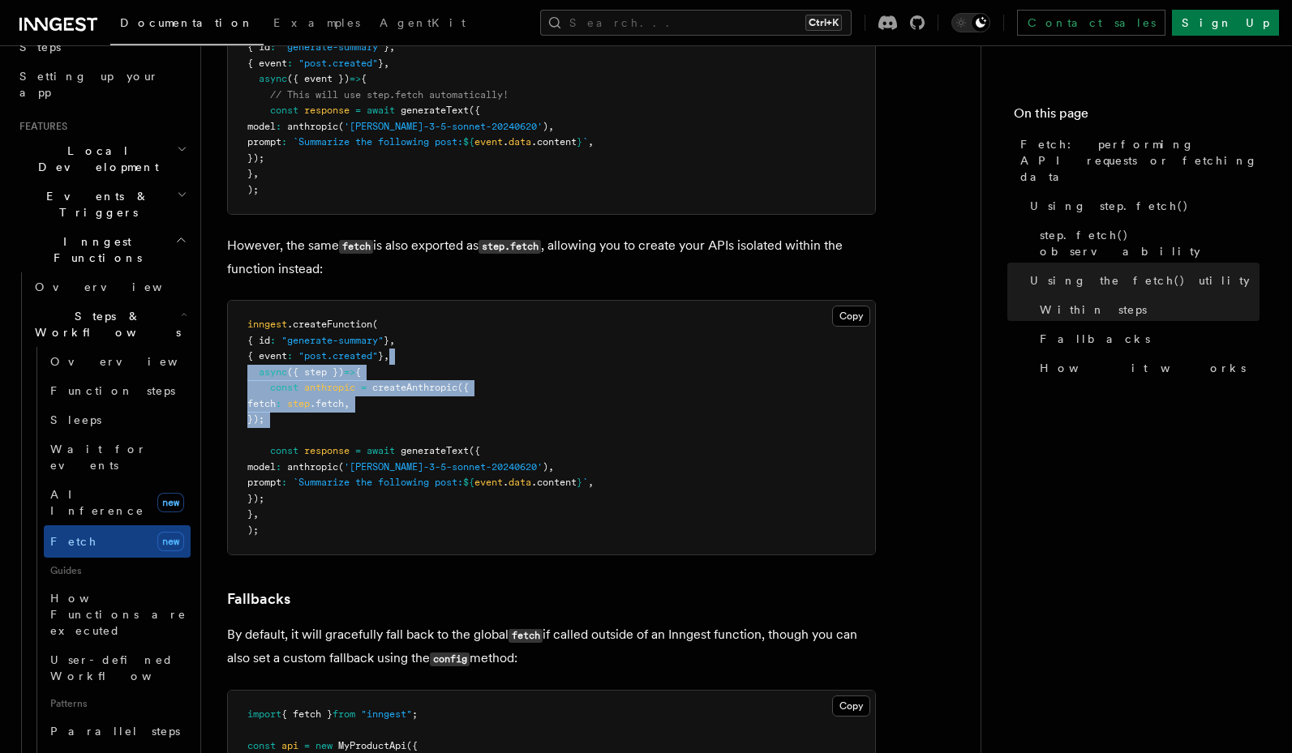
drag, startPoint x: 448, startPoint y: 348, endPoint x: 427, endPoint y: 406, distance: 61.3
click at [427, 406] on pre "inngest .createFunction ( { id : "generate-summary" } , { event : "post.created…" at bounding box center [551, 428] width 647 height 254
drag, startPoint x: 401, startPoint y: 371, endPoint x: 375, endPoint y: 397, distance: 36.7
click at [375, 397] on pre "inngest .createFunction ( { id : "generate-summary" } , { event : "post.created…" at bounding box center [551, 428] width 647 height 254
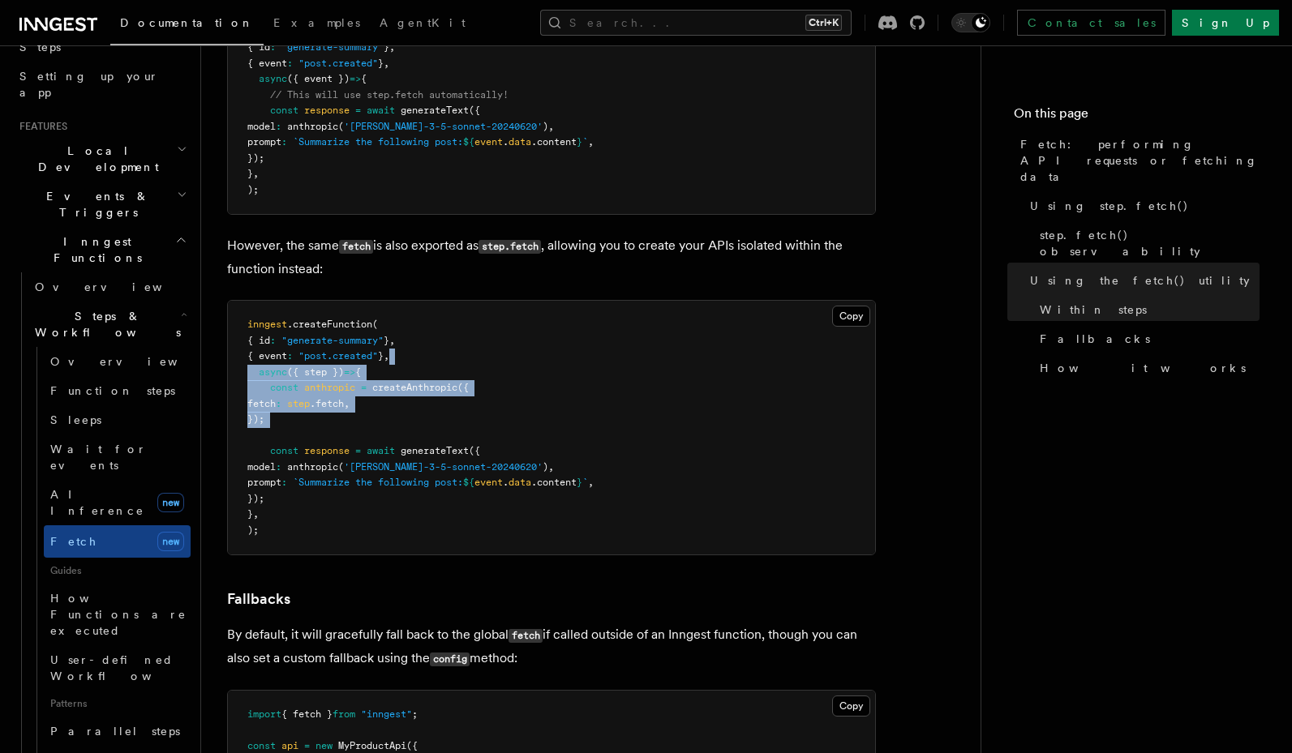
click at [375, 397] on pre "inngest .createFunction ( { id : "generate-summary" } , { event : "post.created…" at bounding box center [551, 428] width 647 height 254
drag, startPoint x: 384, startPoint y: 388, endPoint x: 482, endPoint y: 477, distance: 131.5
click at [482, 477] on pre "inngest .createFunction ( { id : "generate-summary" } , { event : "post.created…" at bounding box center [551, 428] width 647 height 254
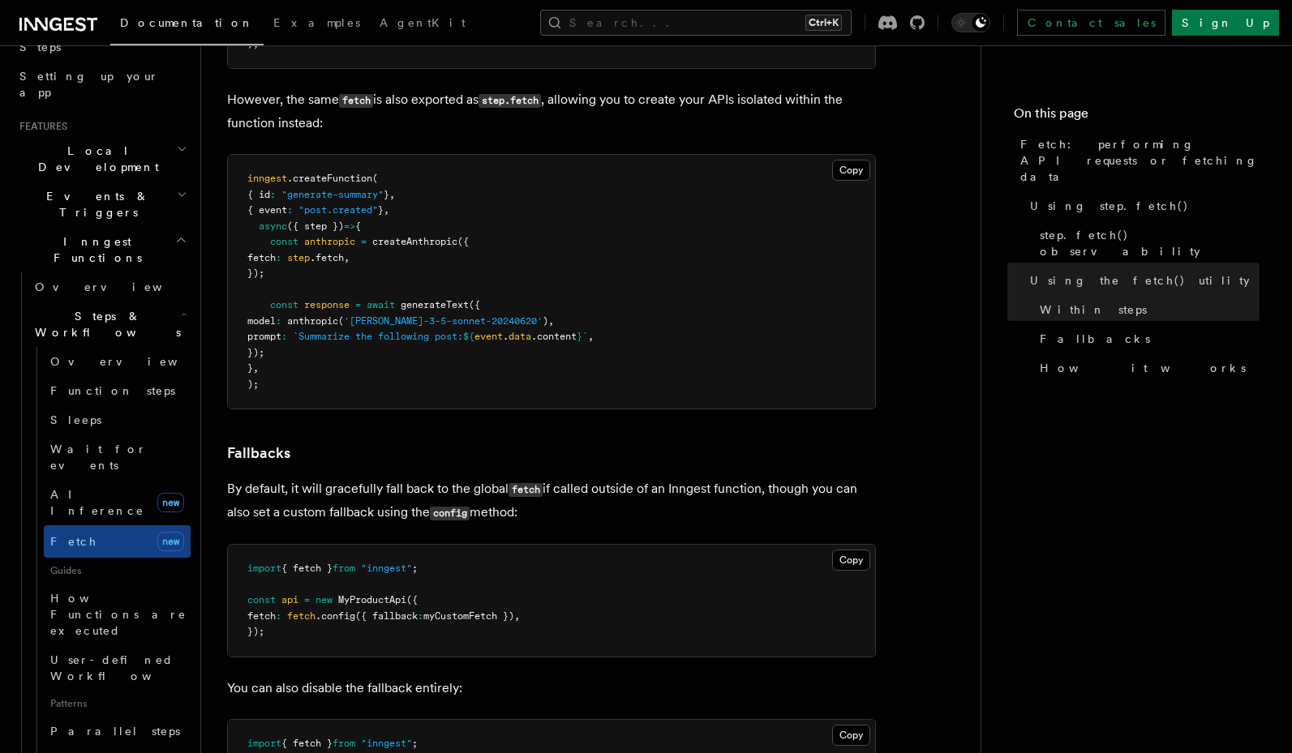
scroll to position [3114, 0]
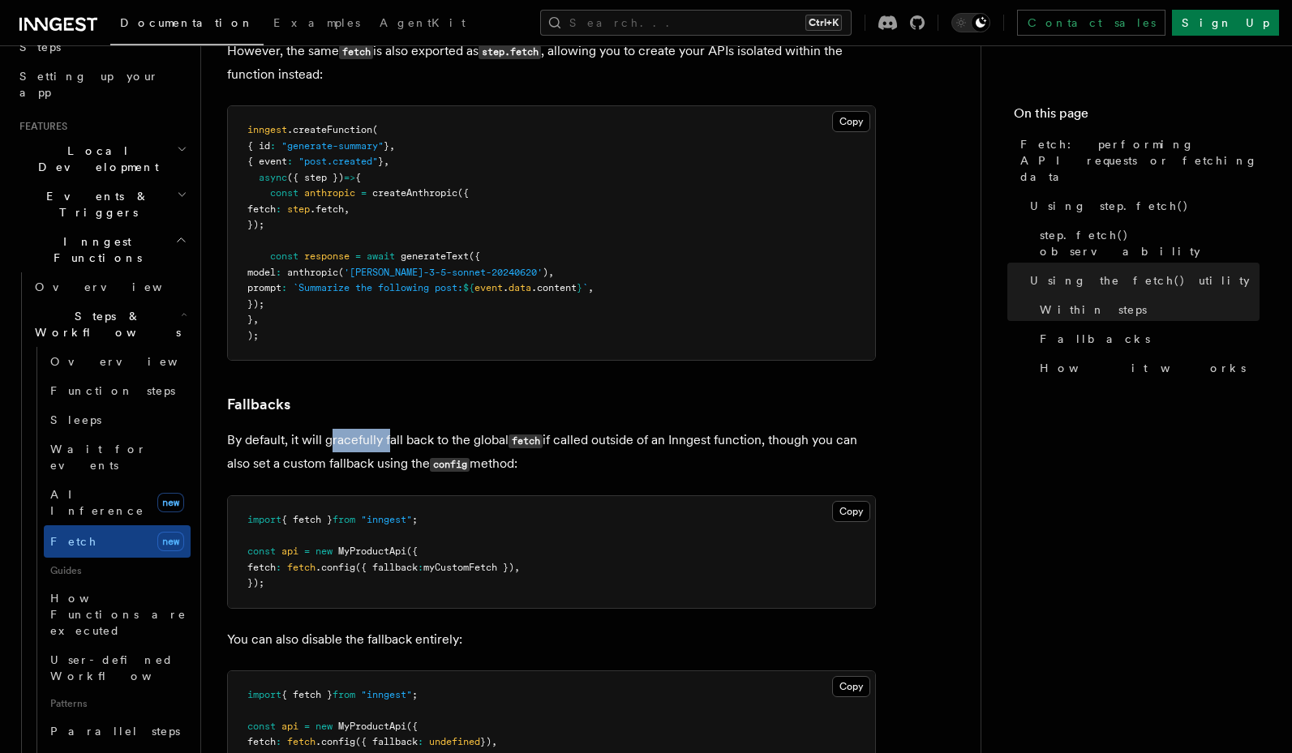
drag, startPoint x: 384, startPoint y: 427, endPoint x: 334, endPoint y: 436, distance: 50.9
click at [334, 436] on p "By default, it will gracefully fall back to the global fetch if called outside …" at bounding box center [551, 452] width 649 height 47
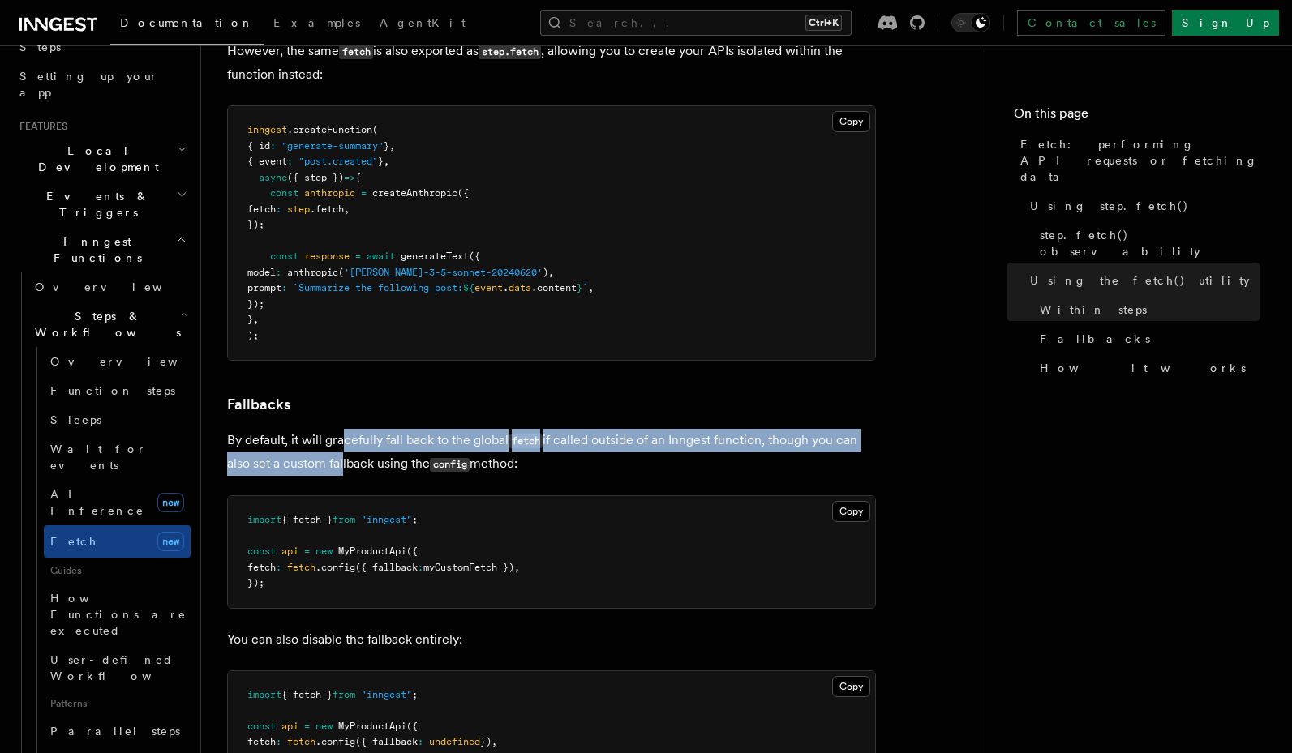
drag, startPoint x: 341, startPoint y: 428, endPoint x: 341, endPoint y: 444, distance: 16.2
click at [341, 444] on p "By default, it will gracefully fall back to the global fetch if called outside …" at bounding box center [551, 452] width 649 height 47
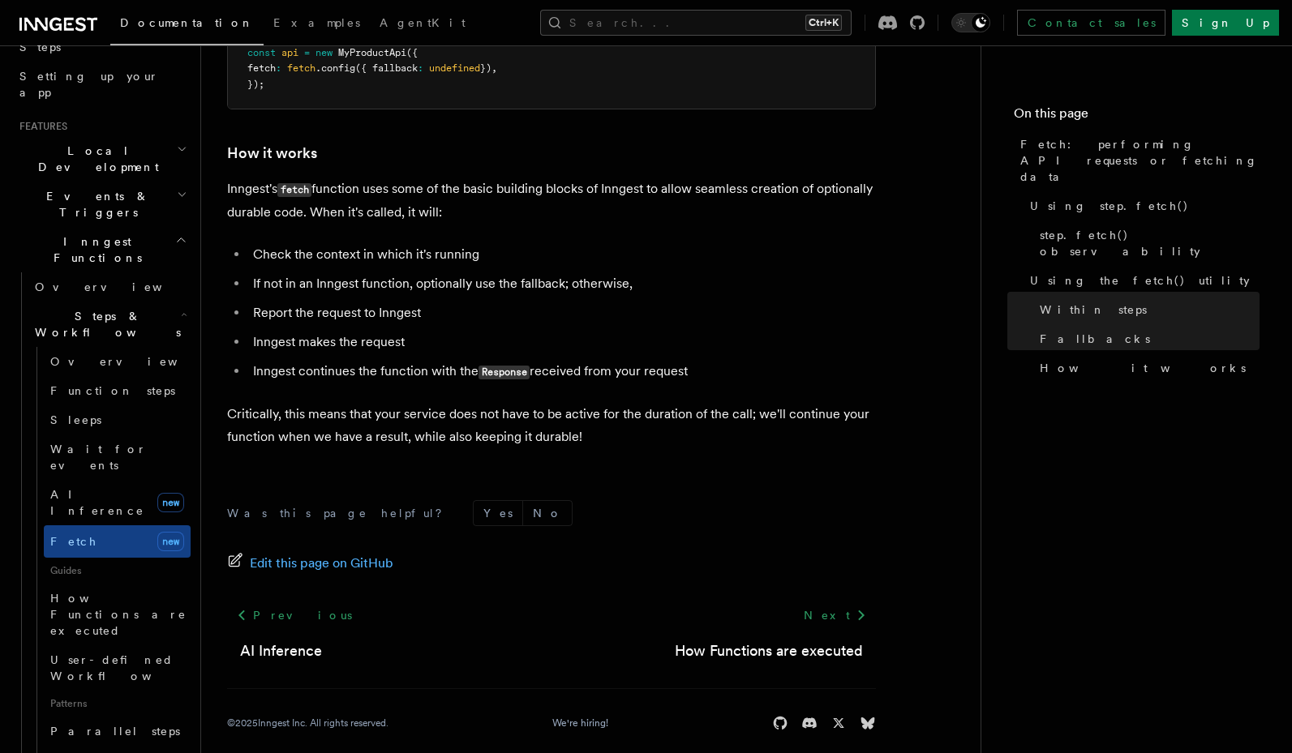
scroll to position [3789, 0]
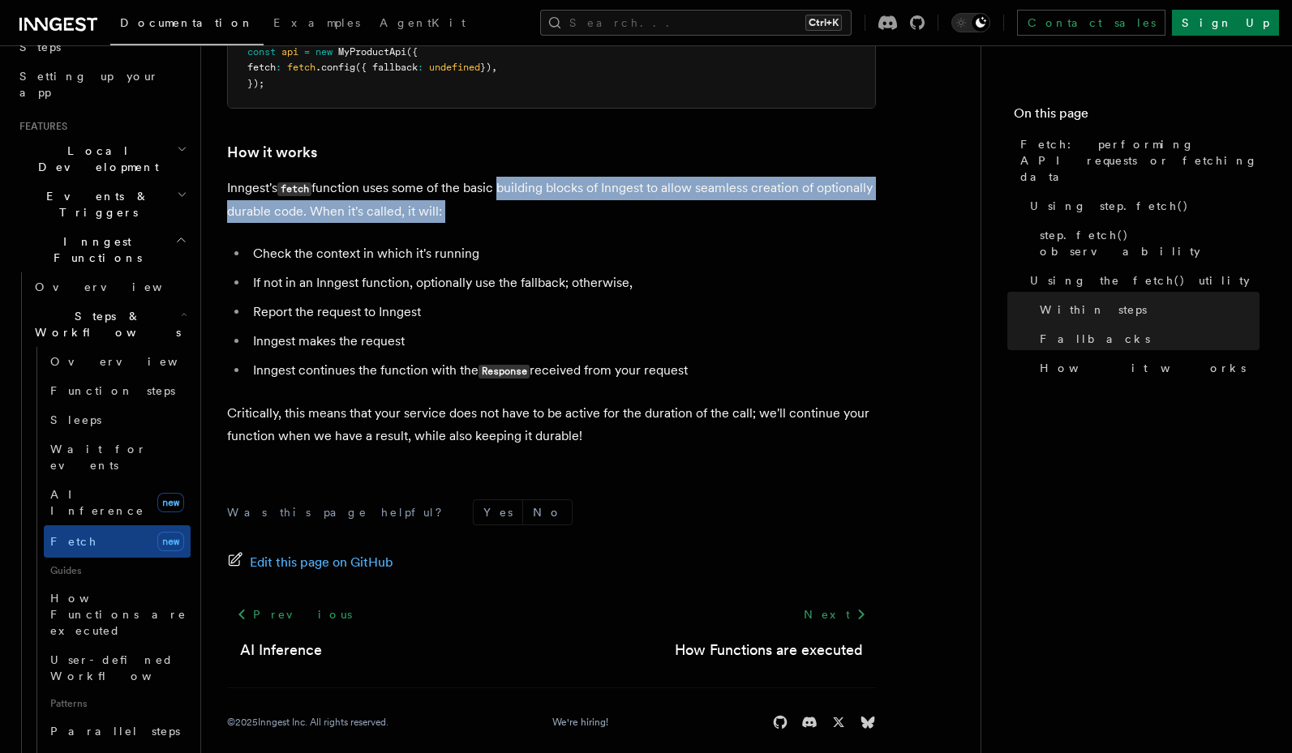
drag, startPoint x: 504, startPoint y: 195, endPoint x: 504, endPoint y: 209, distance: 14.6
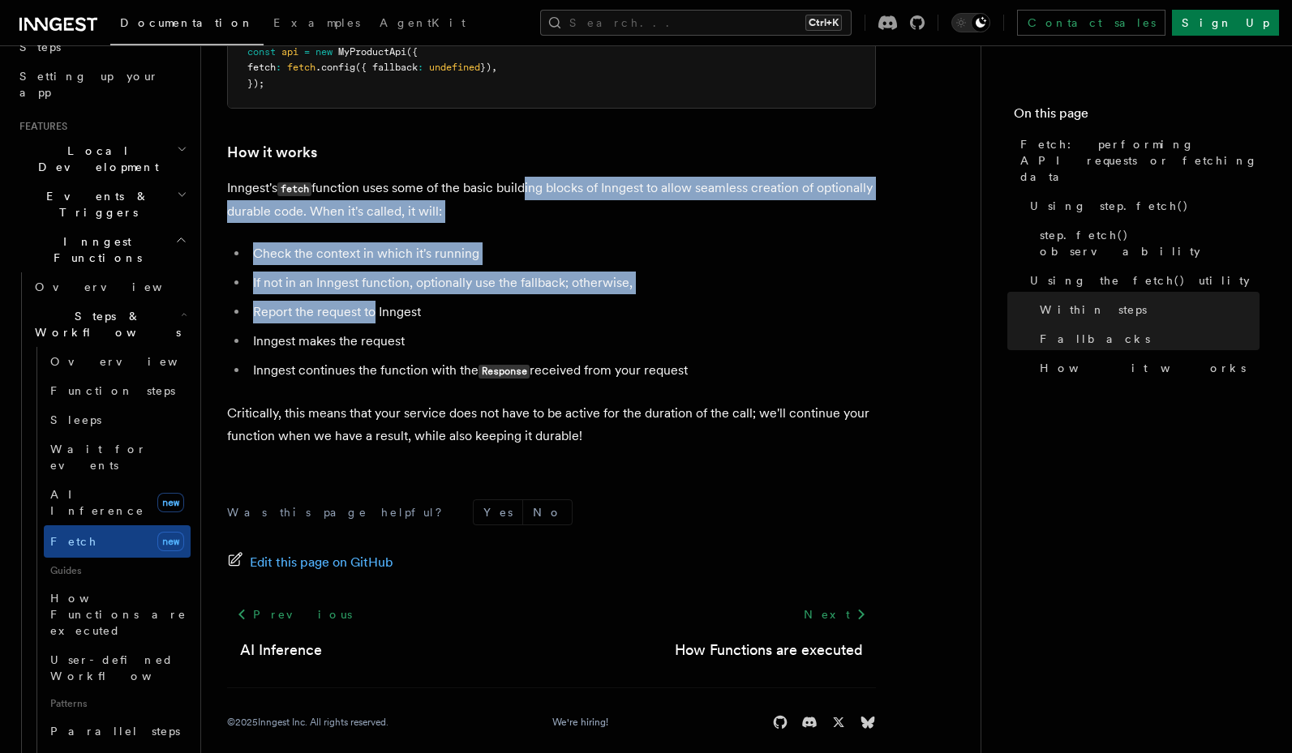
drag, startPoint x: 523, startPoint y: 172, endPoint x: 374, endPoint y: 298, distance: 195.7
click at [374, 301] on li "Report the request to Inngest" at bounding box center [562, 312] width 628 height 23
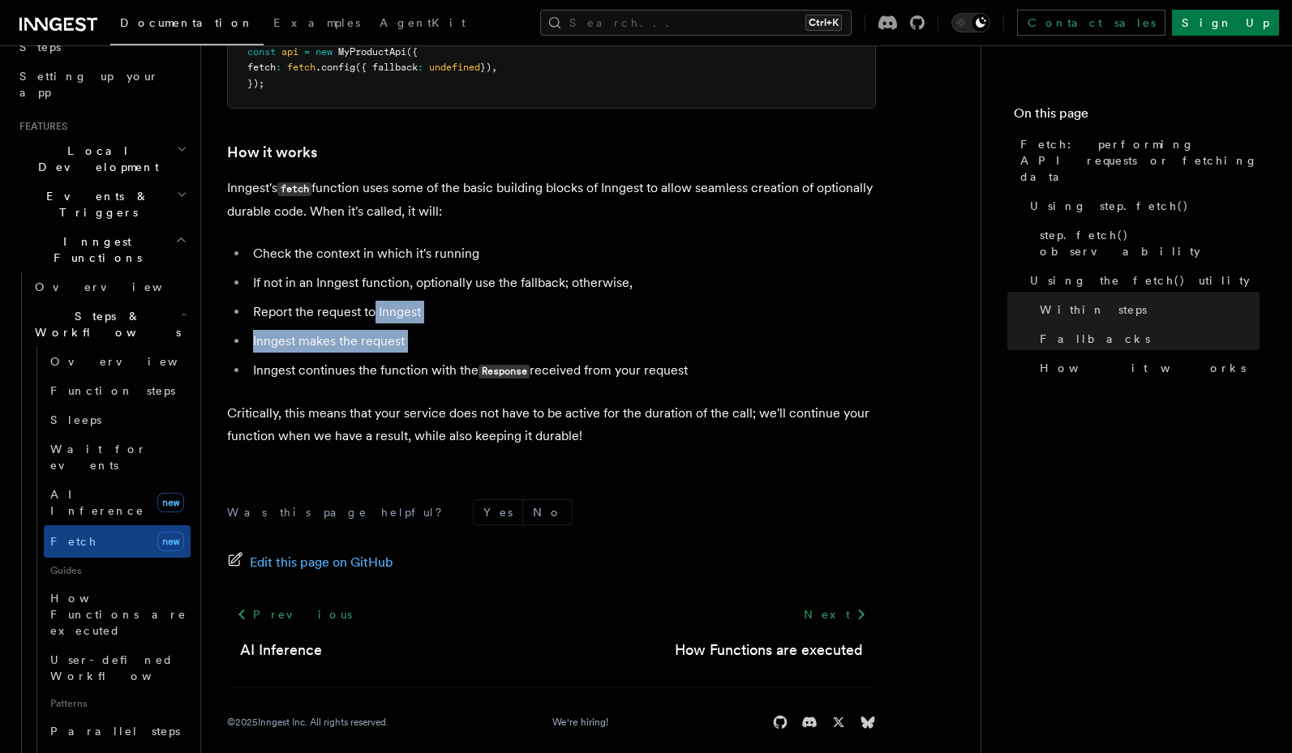
drag, startPoint x: 374, startPoint y: 298, endPoint x: 419, endPoint y: 328, distance: 53.3
click at [419, 328] on ul "Check the context in which it's running If not in an Inngest function, optional…" at bounding box center [551, 313] width 649 height 140
click at [419, 330] on li "Inngest makes the request" at bounding box center [562, 341] width 628 height 23
drag, startPoint x: 382, startPoint y: 331, endPoint x: 299, endPoint y: 324, distance: 83.0
click at [299, 330] on li "Inngest makes the request" at bounding box center [562, 341] width 628 height 23
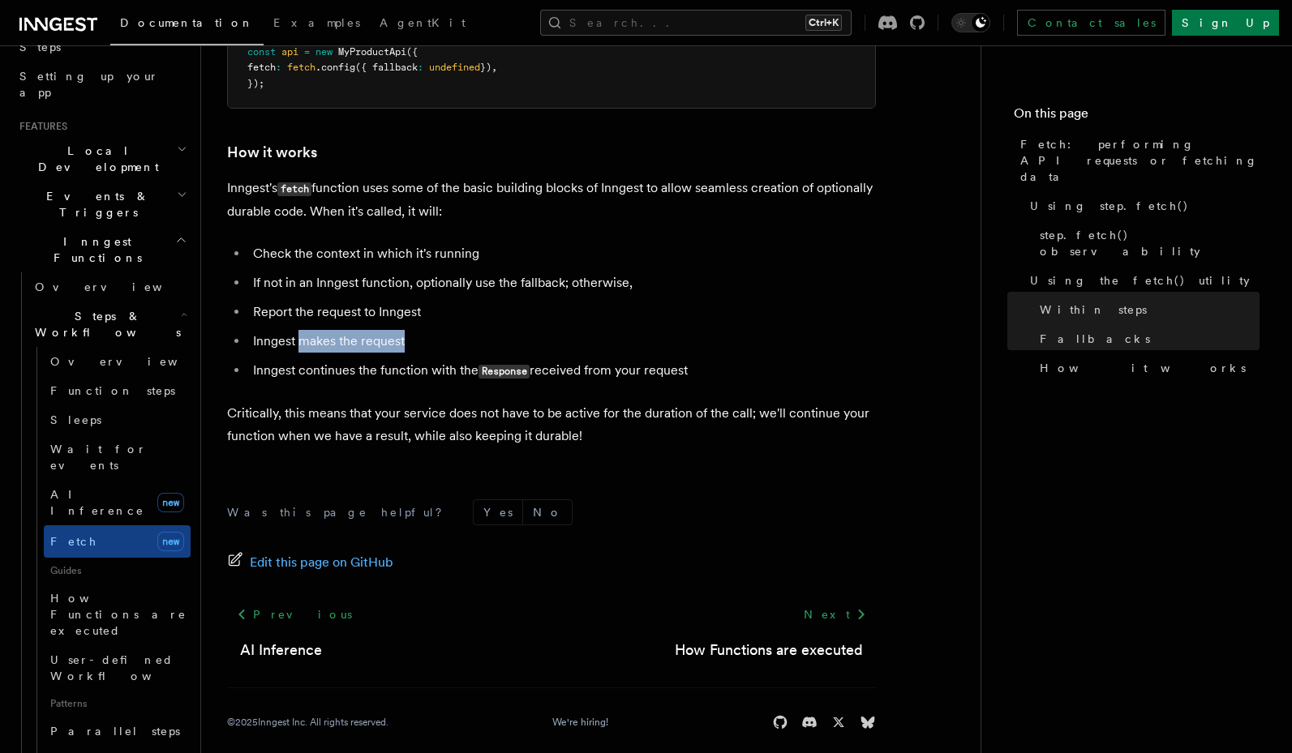
click at [298, 330] on li "Inngest makes the request" at bounding box center [562, 341] width 628 height 23
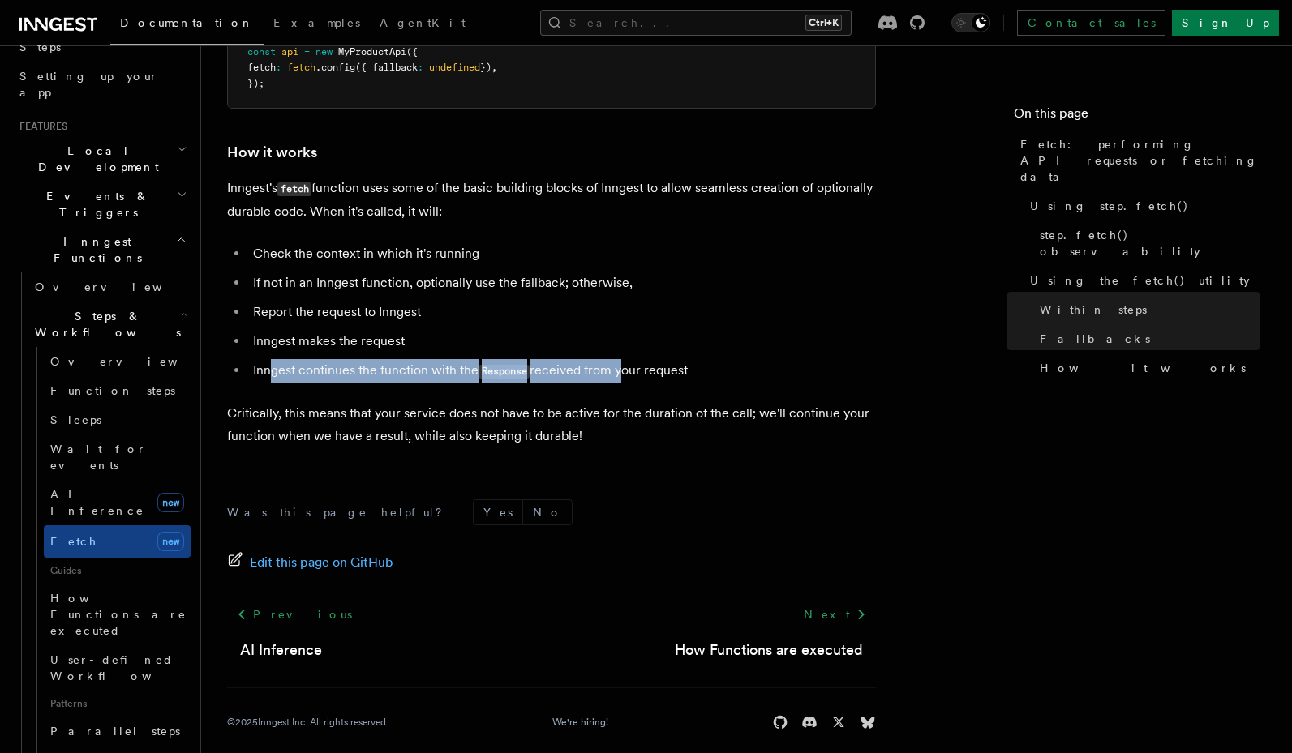
drag, startPoint x: 268, startPoint y: 350, endPoint x: 621, endPoint y: 358, distance: 352.9
click at [621, 359] on li "Inngest continues the function with the Response received from your request" at bounding box center [562, 371] width 628 height 24
drag, startPoint x: 621, startPoint y: 358, endPoint x: 631, endPoint y: 356, distance: 10.0
click at [622, 359] on li "Inngest continues the function with the Response received from your request" at bounding box center [562, 371] width 628 height 24
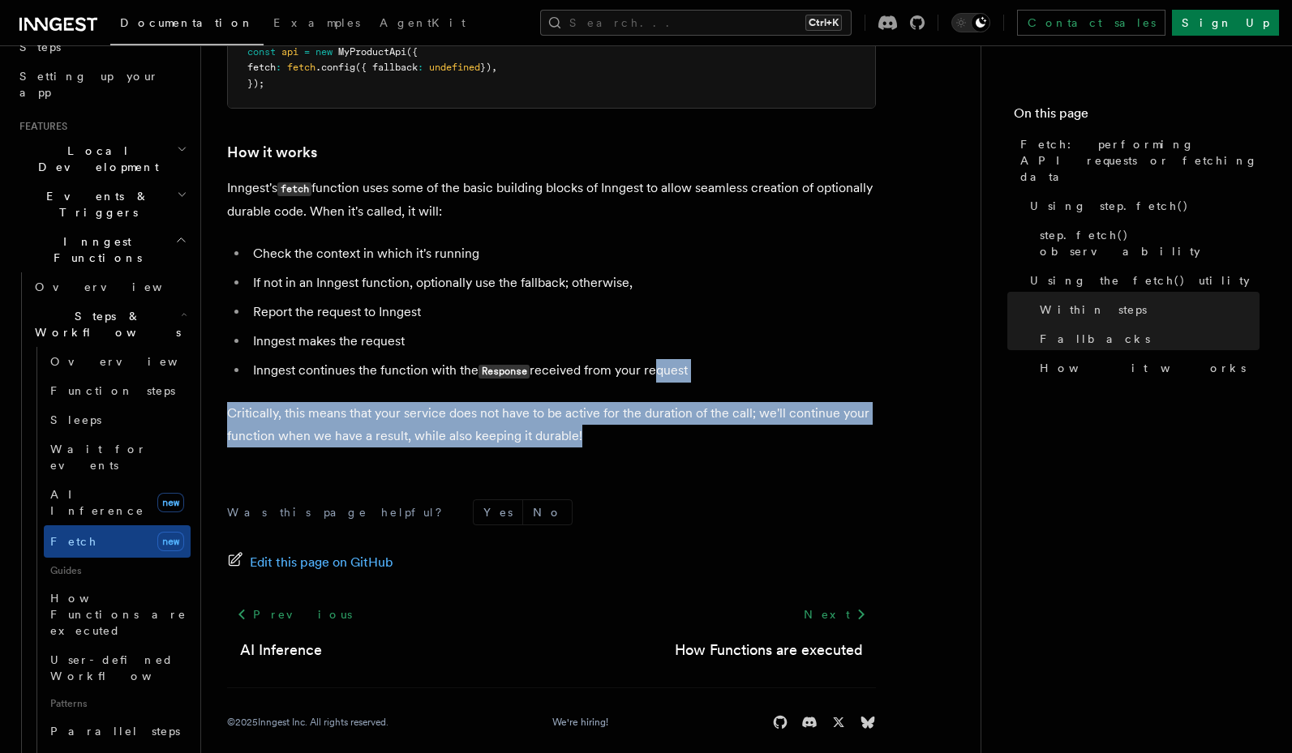
drag, startPoint x: 652, startPoint y: 354, endPoint x: 618, endPoint y: 415, distance: 69.7
click at [618, 415] on p "Critically, this means that your service does not have to be active for the dur…" at bounding box center [551, 424] width 649 height 45
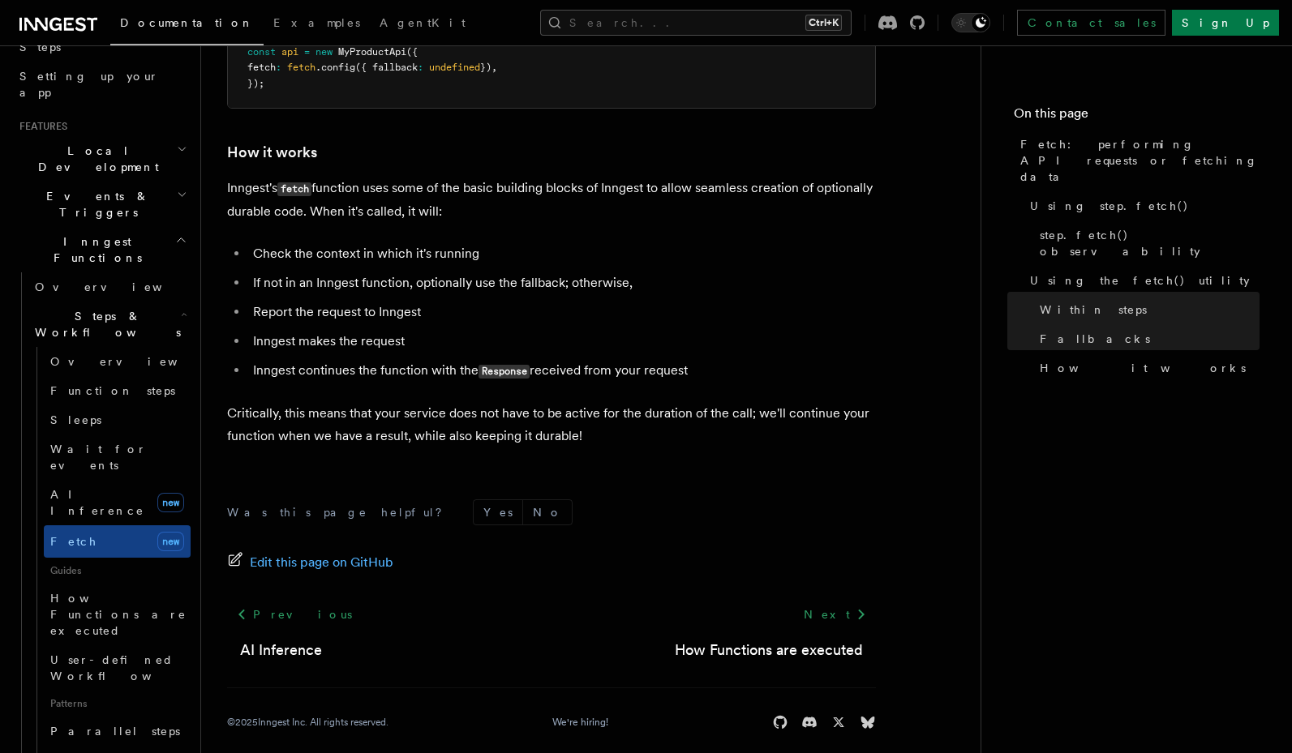
click at [618, 415] on p "Critically, this means that your service does not have to be active for the dur…" at bounding box center [551, 424] width 649 height 45
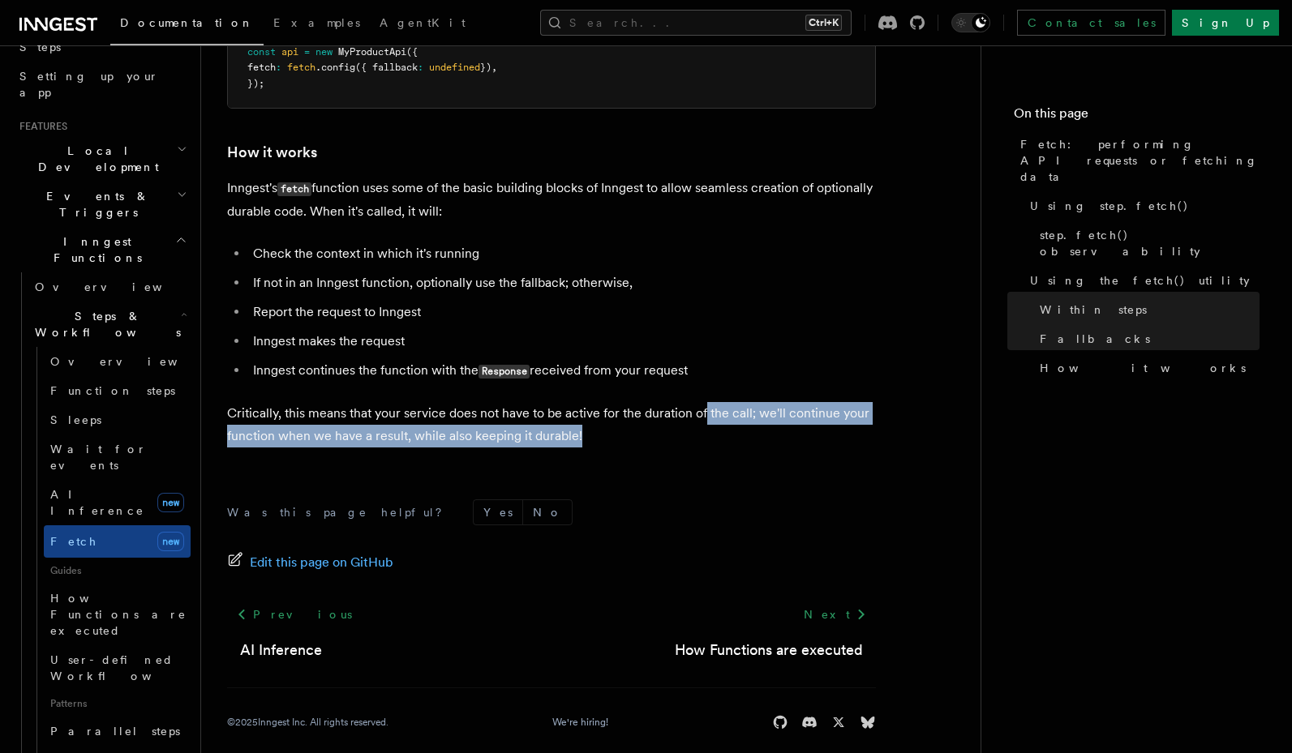
drag, startPoint x: 711, startPoint y: 409, endPoint x: 716, endPoint y: 424, distance: 16.2
click at [716, 424] on p "Critically, this means that your service does not have to be active for the dur…" at bounding box center [551, 424] width 649 height 45
drag, startPoint x: 629, startPoint y: 427, endPoint x: 352, endPoint y: 426, distance: 276.6
click at [352, 426] on p "Critically, this means that your service does not have to be active for the dur…" at bounding box center [551, 424] width 649 height 45
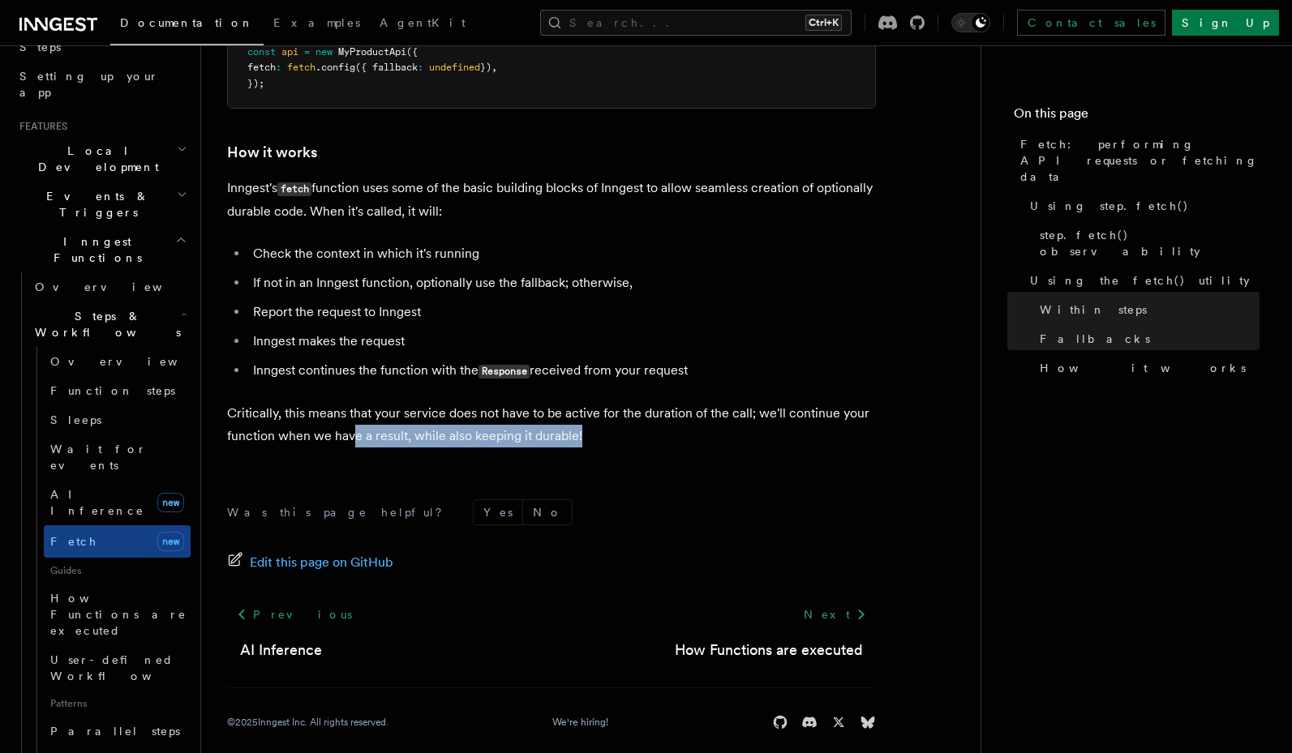
click at [352, 426] on p "Critically, this means that your service does not have to be active for the dur…" at bounding box center [551, 424] width 649 height 45
drag, startPoint x: 457, startPoint y: 424, endPoint x: 577, endPoint y: 446, distance: 122.0
click at [586, 428] on p "Critically, this means that your service does not have to be active for the dur…" at bounding box center [551, 424] width 649 height 45
drag, startPoint x: 597, startPoint y: 423, endPoint x: 519, endPoint y: 426, distance: 77.9
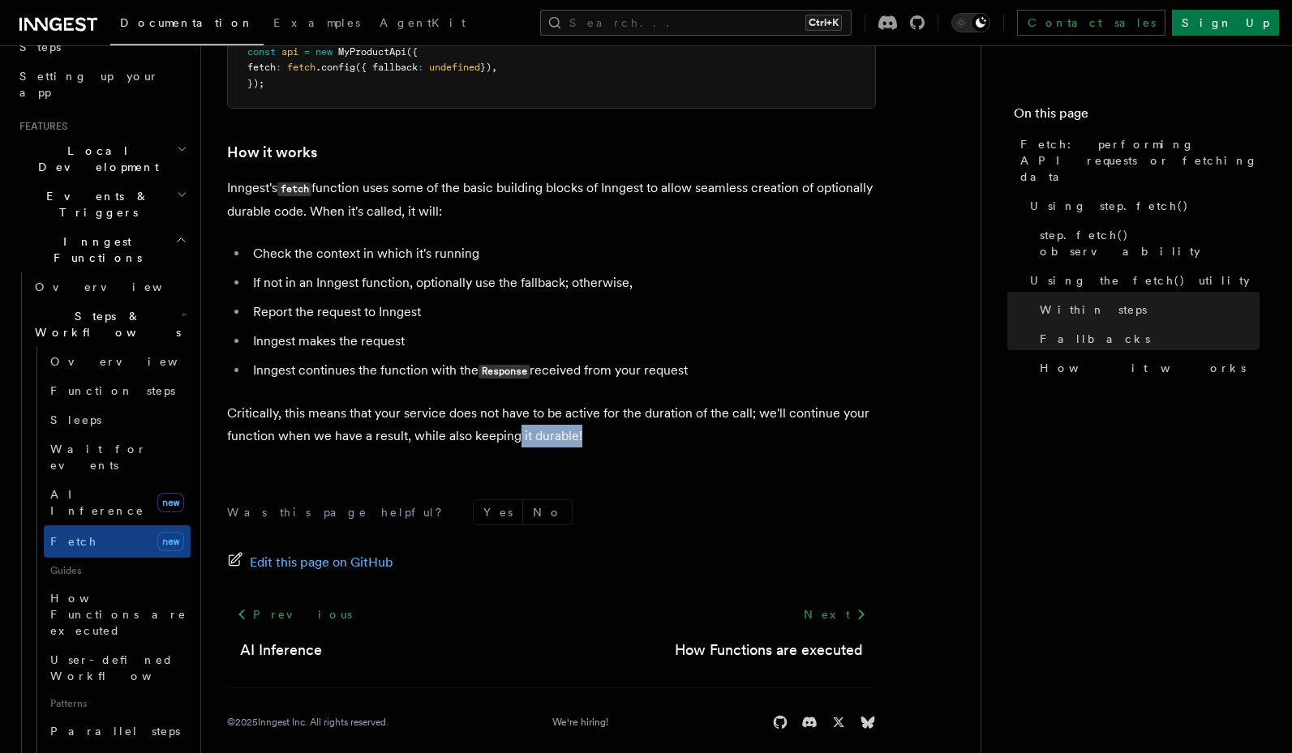
click at [519, 426] on p "Critically, this means that your service does not have to be active for the dur…" at bounding box center [551, 424] width 649 height 45
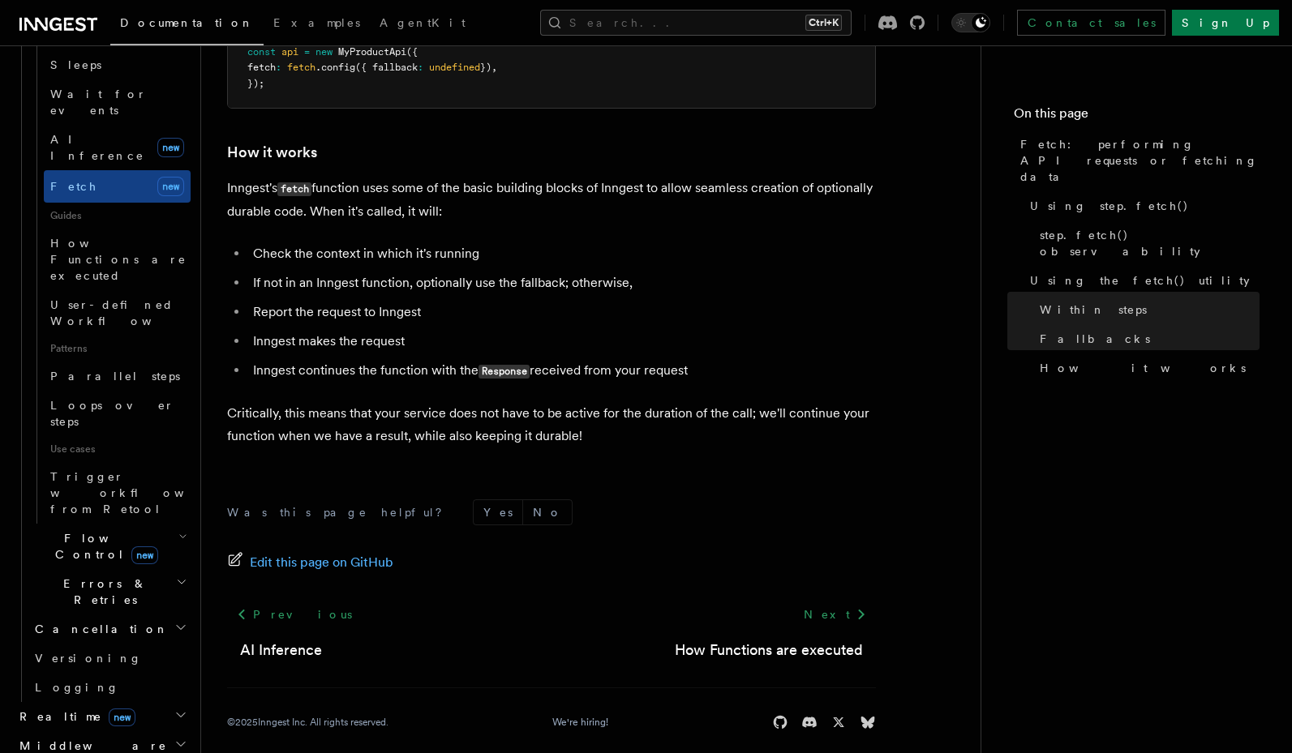
scroll to position [681, 0]
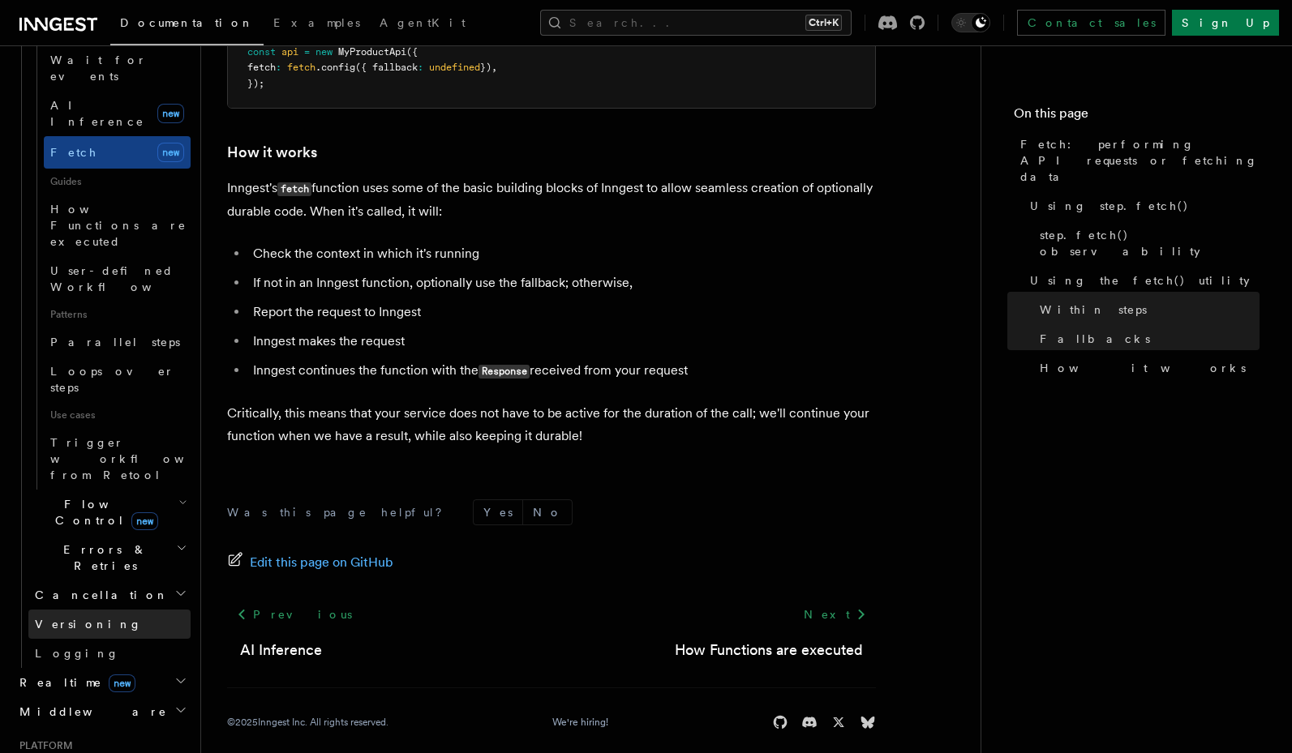
click at [81, 610] on link "Versioning" at bounding box center [109, 624] width 162 height 29
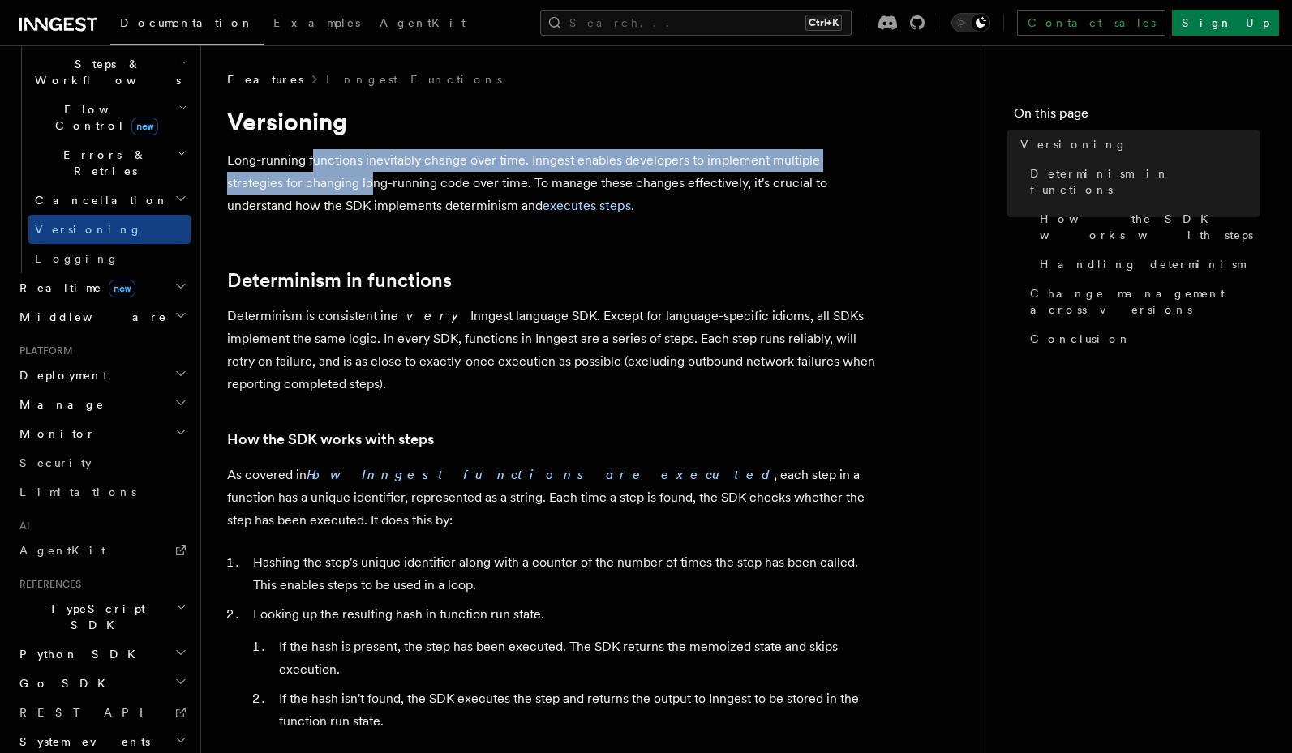
drag, startPoint x: 316, startPoint y: 167, endPoint x: 312, endPoint y: 180, distance: 13.4
click at [312, 180] on p "Long-running functions inevitably change over time. Inngest enables developers …" at bounding box center [551, 183] width 649 height 68
click at [312, 182] on p "Long-running functions inevitably change over time. Inngest enables developers …" at bounding box center [551, 183] width 649 height 68
drag, startPoint x: 286, startPoint y: 170, endPoint x: 230, endPoint y: 165, distance: 56.1
click at [230, 165] on p "Long-running functions inevitably change over time. Inngest enables developers …" at bounding box center [551, 183] width 649 height 68
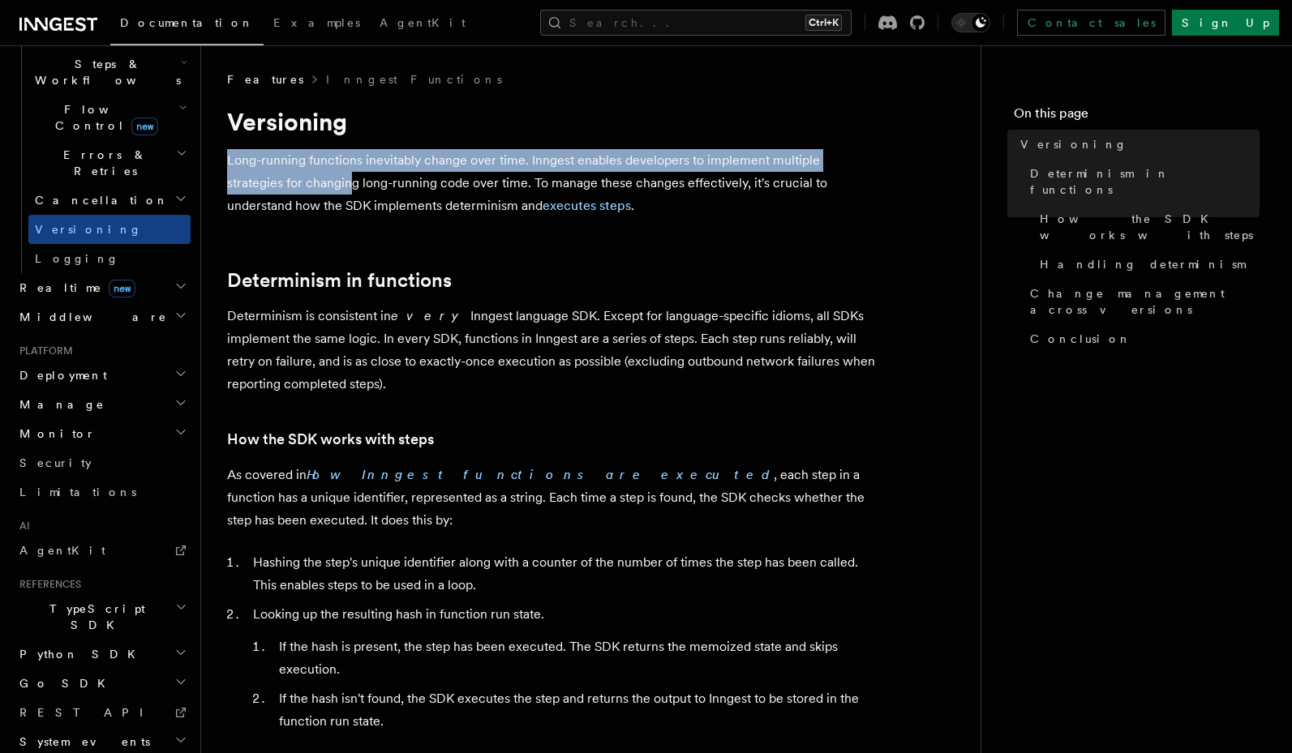
click at [230, 165] on p "Long-running functions inevitably change over time. Inngest enables developers …" at bounding box center [551, 183] width 649 height 68
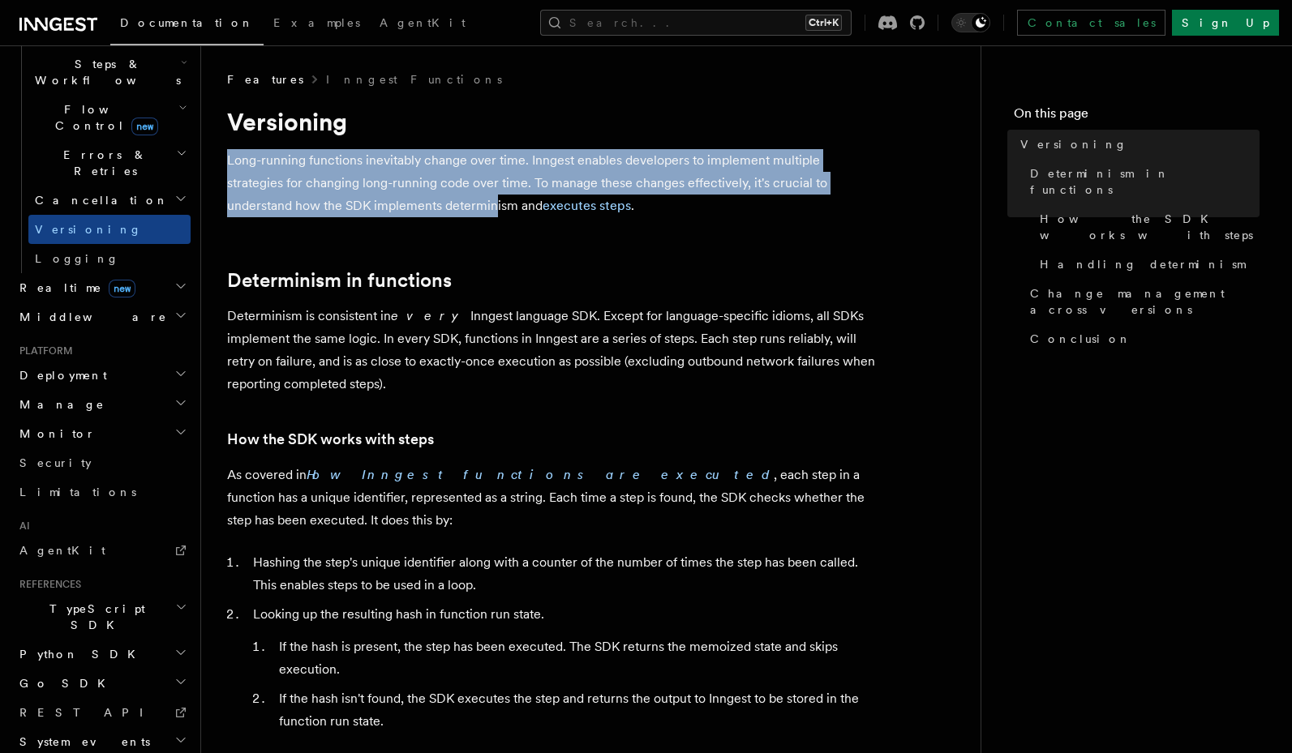
drag, startPoint x: 228, startPoint y: 161, endPoint x: 398, endPoint y: 199, distance: 174.4
click at [398, 199] on p "Long-running functions inevitably change over time. Inngest enables developers …" at bounding box center [551, 183] width 649 height 68
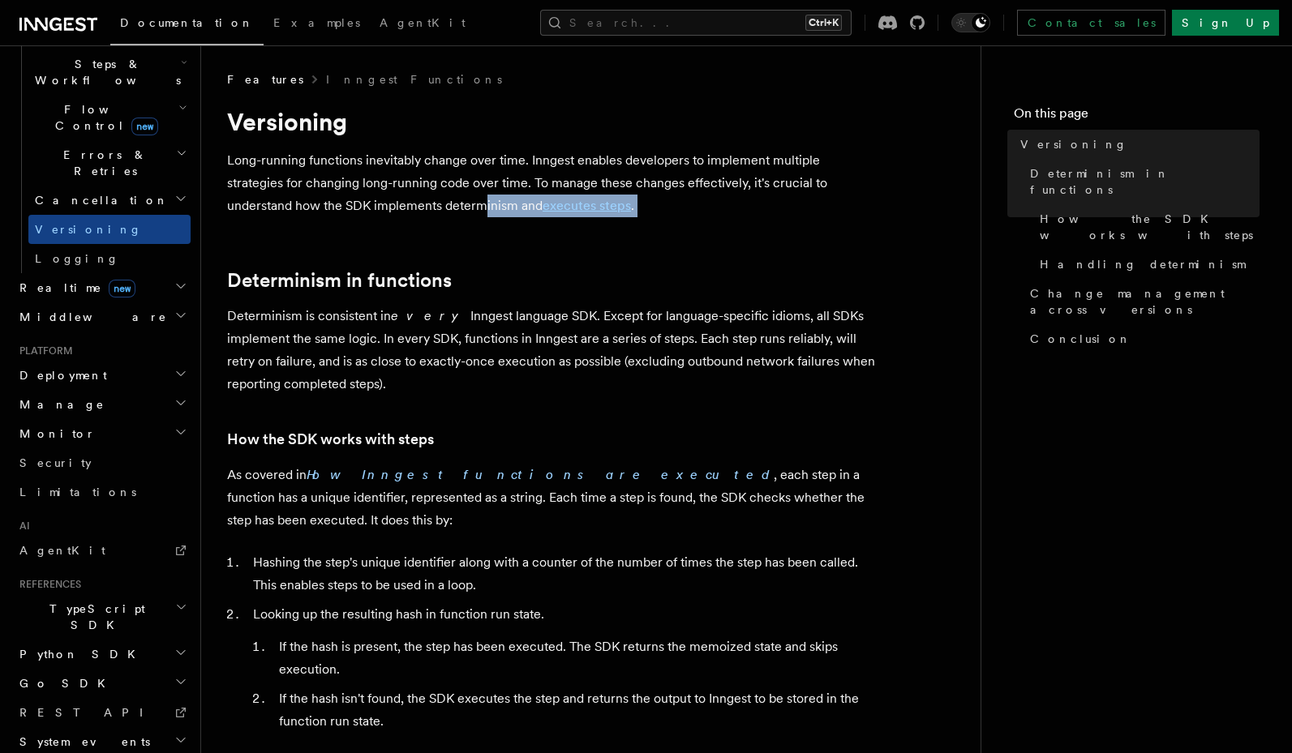
drag, startPoint x: 382, startPoint y: 202, endPoint x: 368, endPoint y: 223, distance: 25.2
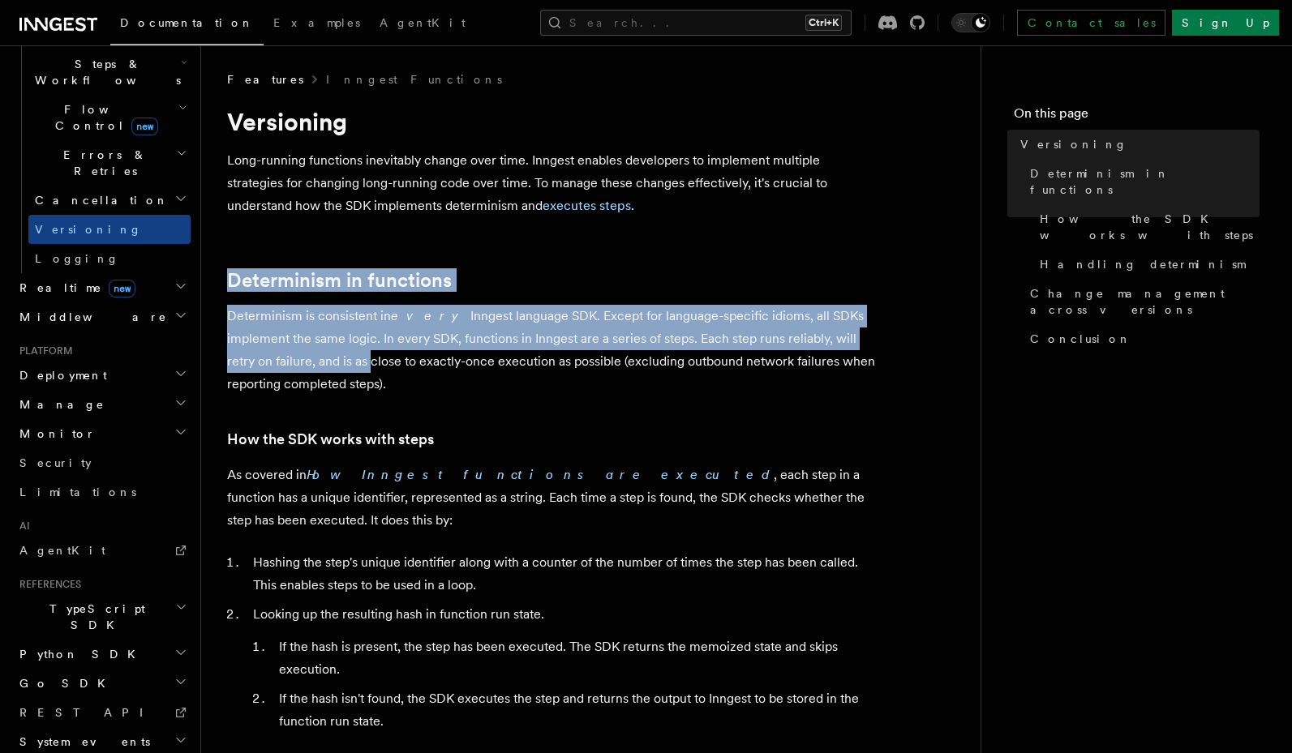
drag, startPoint x: 367, startPoint y: 224, endPoint x: 367, endPoint y: 369, distance: 145.2
click at [367, 369] on p "Determinism is consistent in every Inngest language SDK. Except for language-sp…" at bounding box center [551, 350] width 649 height 91
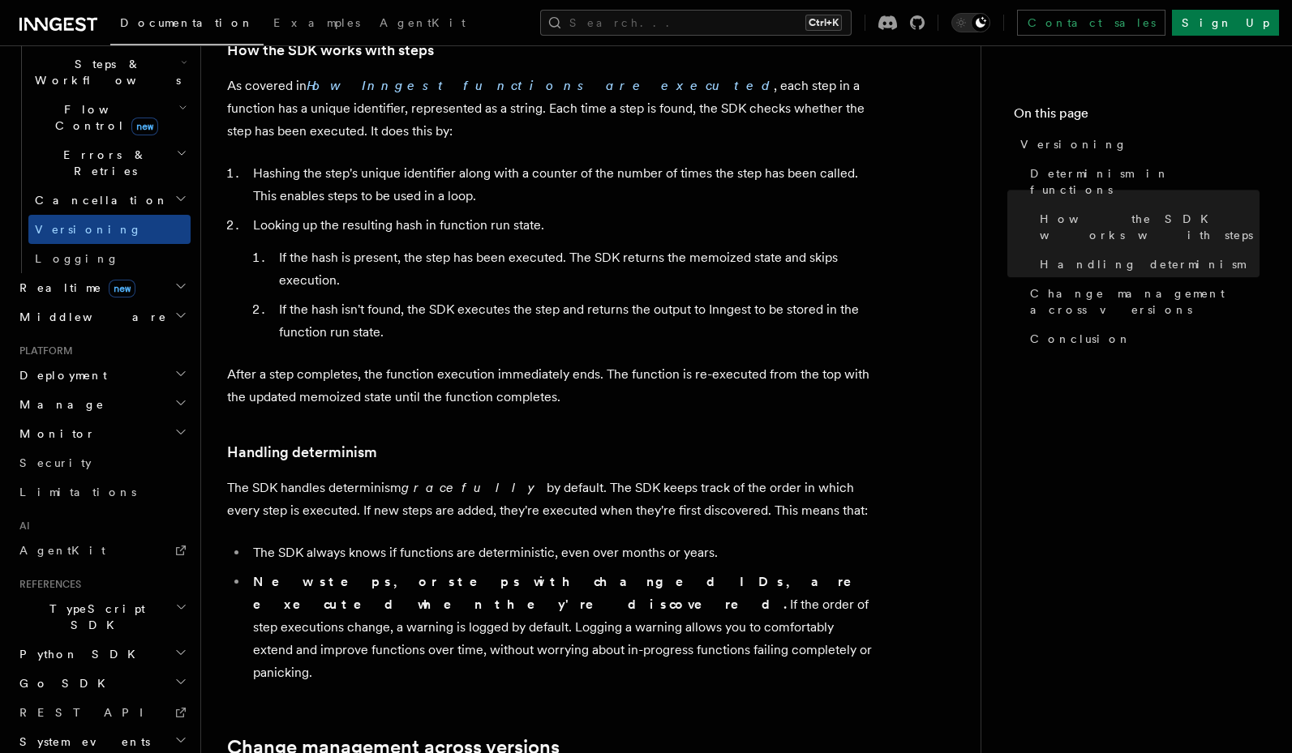
scroll to position [0, 0]
